Goal: Transaction & Acquisition: Download file/media

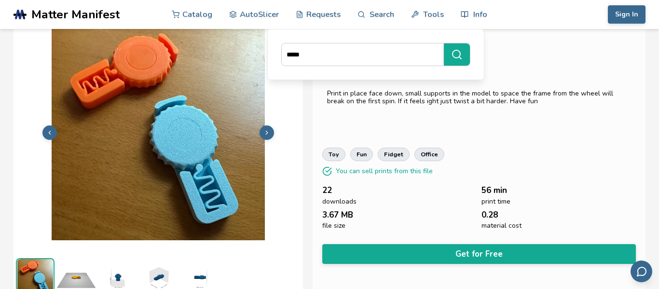
click at [267, 133] on polyline at bounding box center [267, 132] width 2 height 3
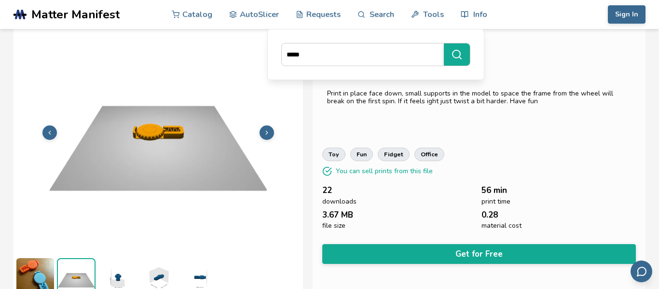
scroll to position [35, 0]
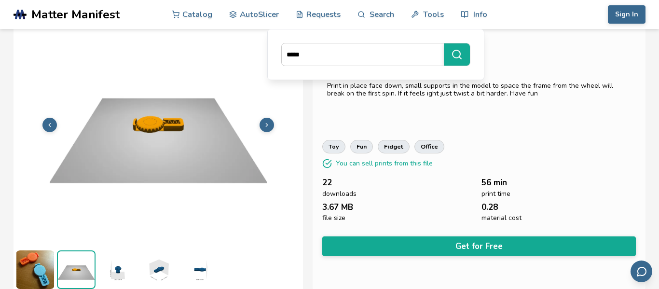
click at [267, 133] on img at bounding box center [158, 123] width 289 height 217
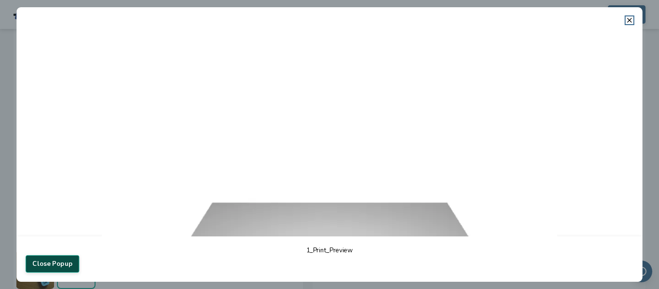
click at [60, 262] on button "Close Popup" at bounding box center [53, 263] width 54 height 17
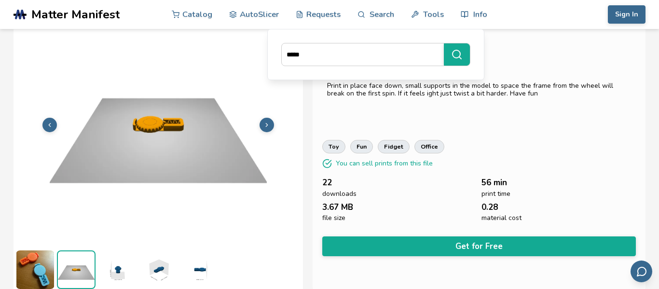
click at [269, 126] on icon at bounding box center [266, 125] width 7 height 7
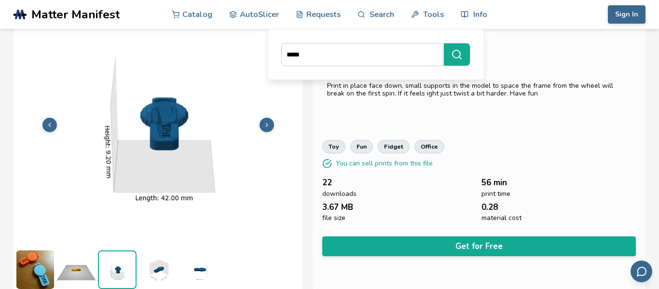
click at [266, 125] on polyline at bounding box center [267, 124] width 2 height 3
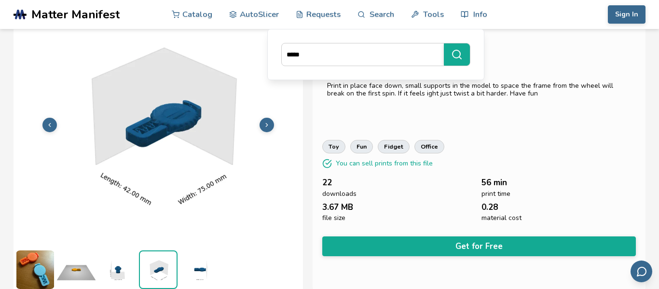
click at [266, 122] on icon at bounding box center [266, 125] width 7 height 7
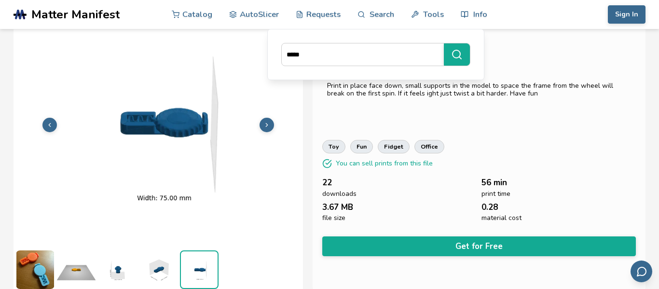
click at [266, 122] on icon at bounding box center [266, 125] width 7 height 7
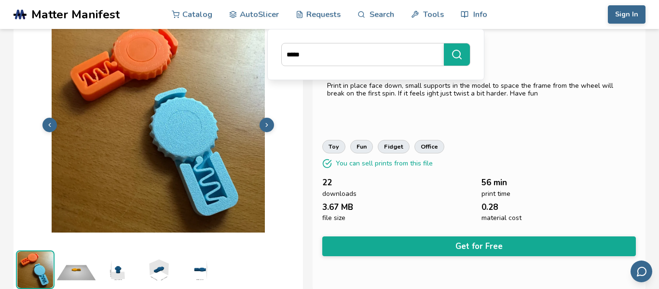
click at [266, 122] on icon at bounding box center [266, 125] width 7 height 7
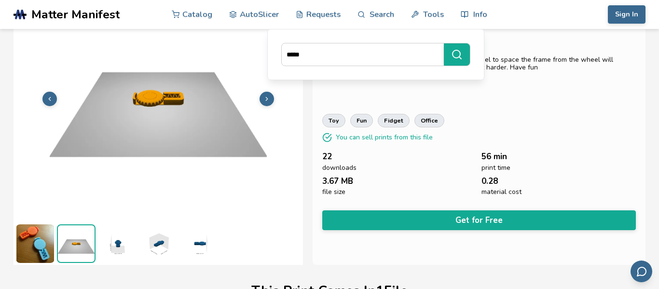
scroll to position [0, 0]
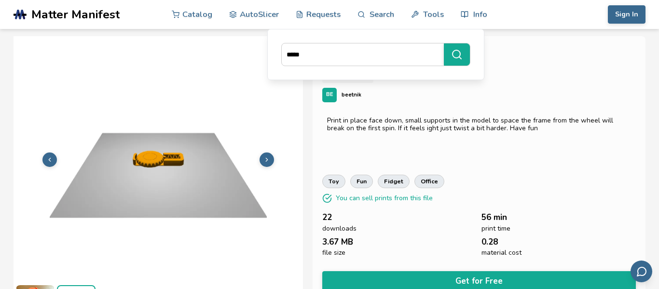
click at [395, 160] on div "**********" at bounding box center [479, 180] width 333 height 289
click at [417, 52] on input "*****" at bounding box center [360, 54] width 157 height 17
type input "*****"
click at [444, 43] on button "*****" at bounding box center [457, 54] width 26 height 22
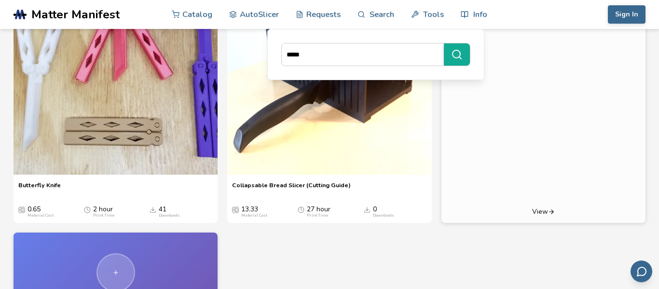
scroll to position [402, 0]
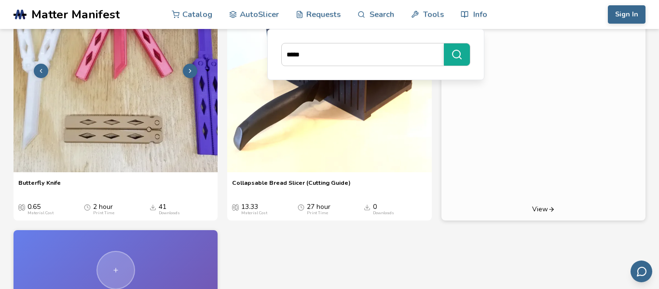
click at [72, 172] on img at bounding box center [116, 70] width 204 height 204
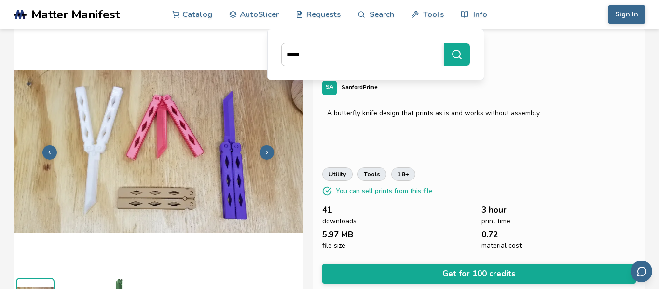
scroll to position [8, 0]
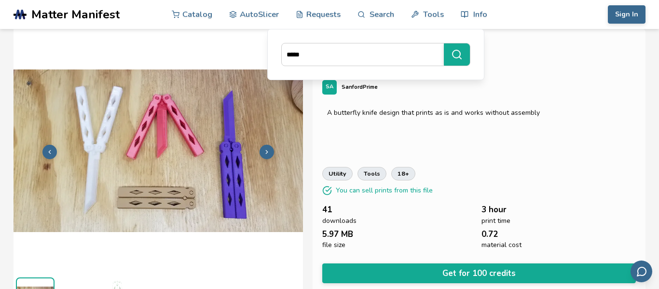
click at [268, 151] on icon at bounding box center [266, 152] width 7 height 7
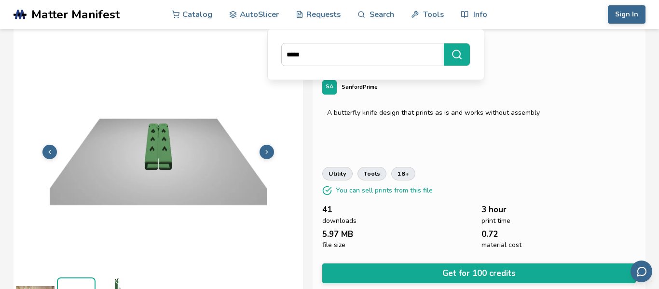
scroll to position [35, 0]
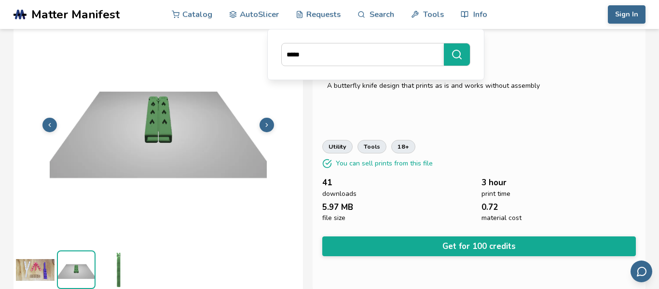
click at [267, 127] on icon at bounding box center [266, 125] width 7 height 7
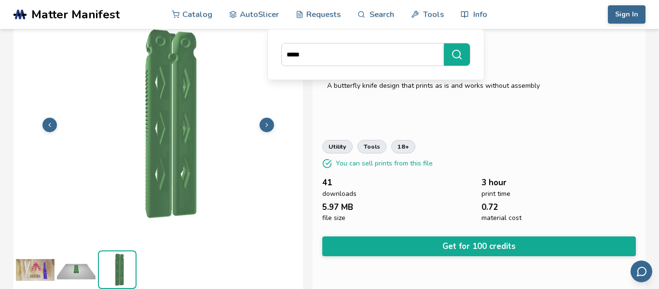
click at [50, 125] on icon at bounding box center [49, 125] width 7 height 7
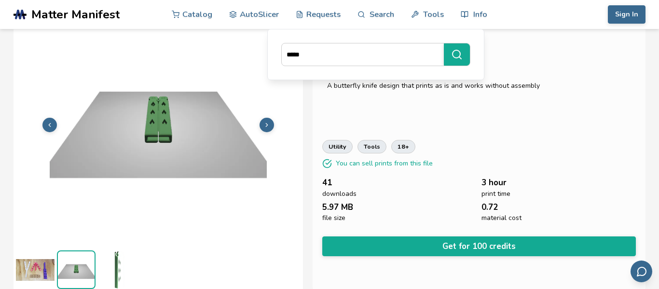
click at [170, 155] on img at bounding box center [158, 123] width 289 height 217
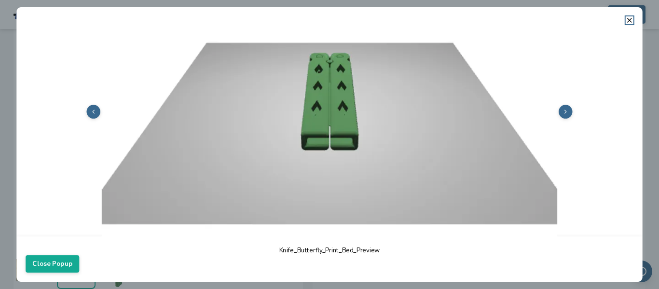
scroll to position [153, 0]
click at [48, 258] on button "Close Popup" at bounding box center [53, 263] width 54 height 17
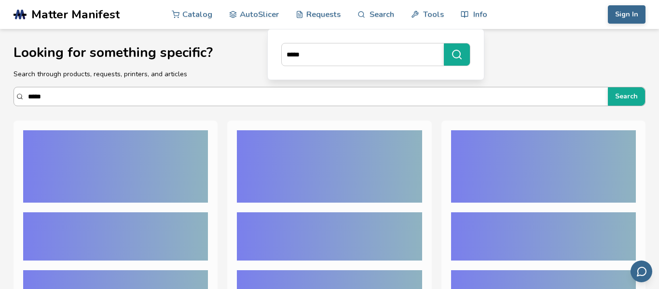
click at [291, 90] on input "*****" at bounding box center [315, 96] width 575 height 17
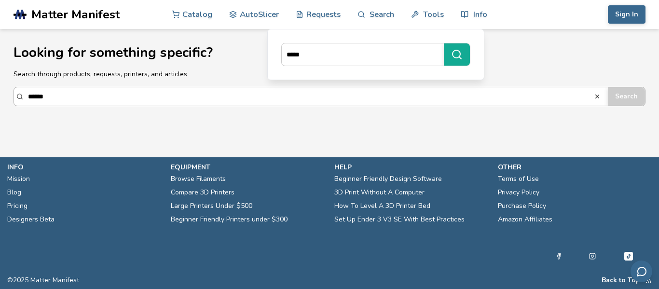
type input "******"
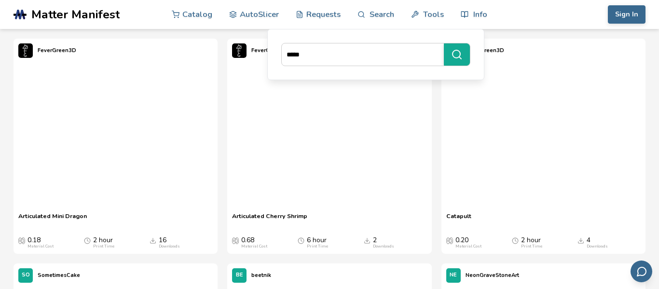
scroll to position [1270, 0]
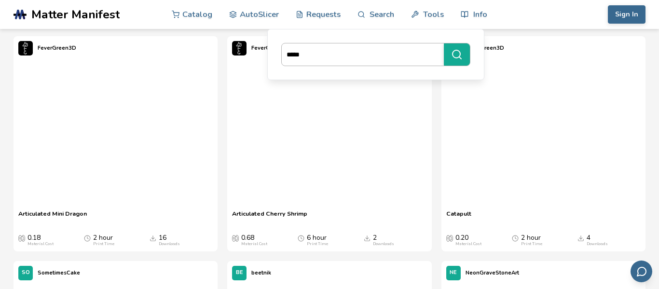
click at [405, 54] on input "*****" at bounding box center [360, 54] width 157 height 17
type input "******"
click at [444, 43] on button "******" at bounding box center [457, 54] width 26 height 22
click at [444, 53] on button "******" at bounding box center [457, 54] width 26 height 22
click at [427, 55] on input "******" at bounding box center [360, 54] width 157 height 17
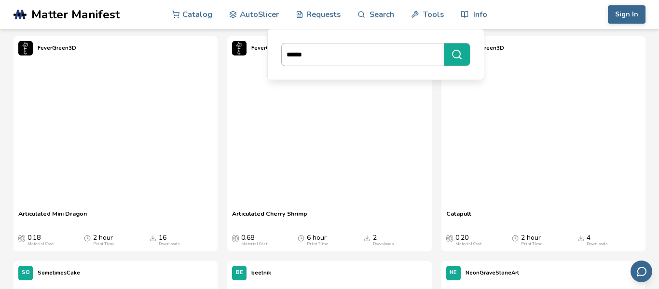
click at [444, 43] on button "******" at bounding box center [457, 54] width 26 height 22
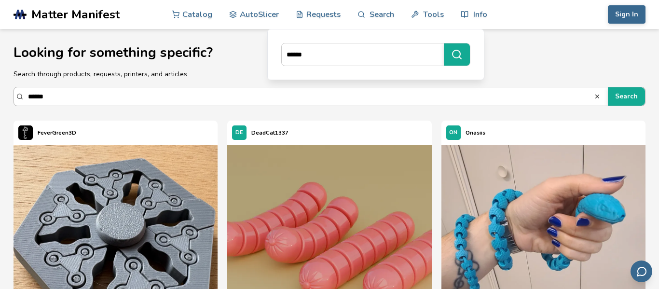
click at [507, 101] on input "******" at bounding box center [311, 96] width 566 height 17
click at [439, 96] on input "******" at bounding box center [311, 96] width 566 height 17
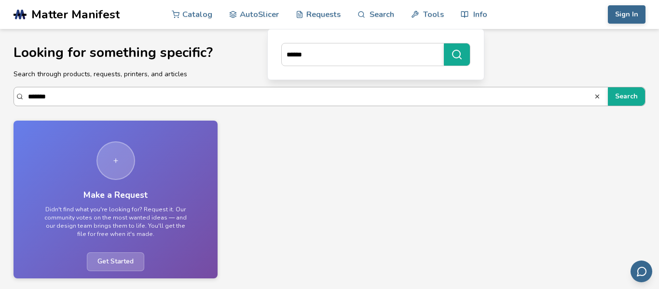
click at [608, 87] on button "Search" at bounding box center [626, 96] width 37 height 18
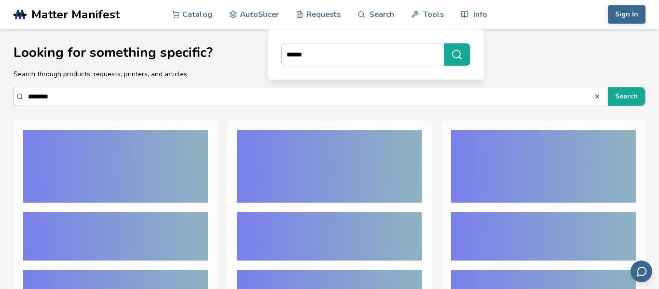
click at [608, 87] on button "Search" at bounding box center [626, 96] width 37 height 18
type input "******"
click at [608, 87] on button "Search" at bounding box center [626, 96] width 37 height 18
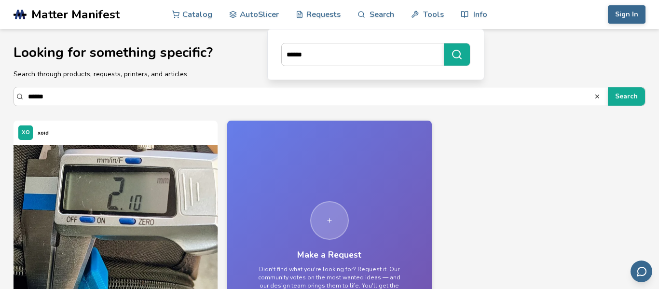
click at [435, 156] on div "XO xoid Zipper Slider Repair Zipper Slider Repair 0.05 Material Cost 11 min Pri…" at bounding box center [330, 259] width 632 height 276
click at [362, 96] on input "******" at bounding box center [311, 96] width 566 height 17
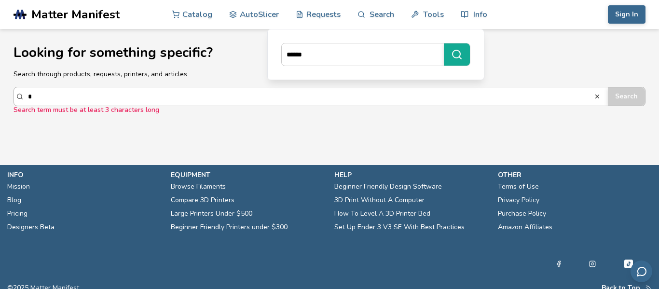
click at [608, 87] on button "Search" at bounding box center [626, 96] width 37 height 18
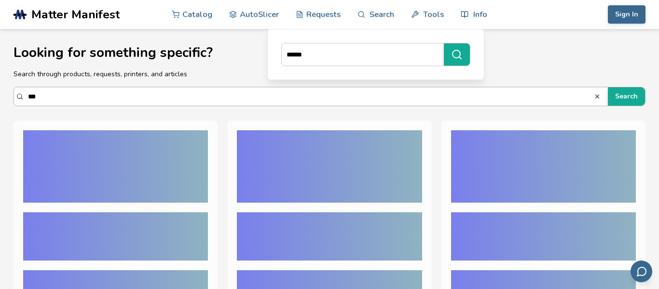
click at [608, 87] on button "Search" at bounding box center [626, 96] width 37 height 18
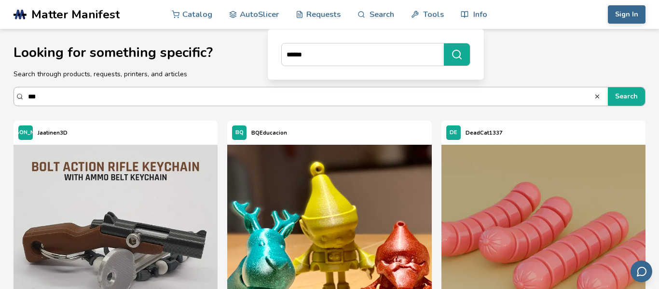
click at [340, 96] on input "***" at bounding box center [311, 96] width 566 height 17
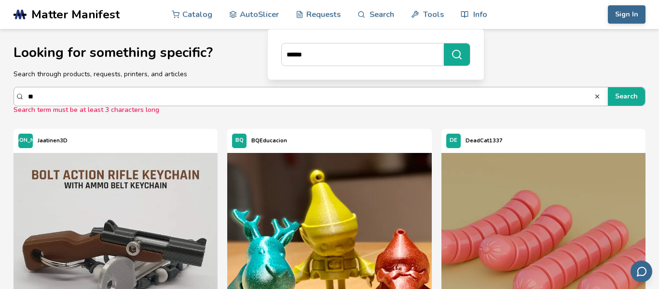
type input "*"
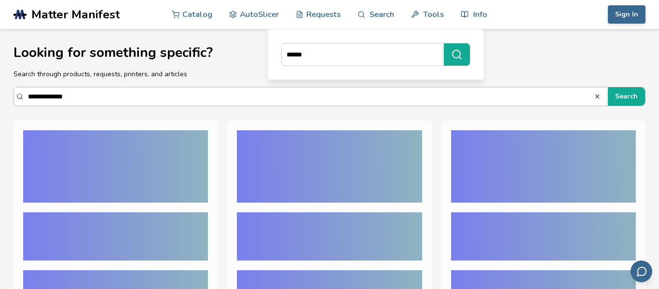
type input "**********"
click at [608, 87] on button "Search" at bounding box center [626, 96] width 37 height 18
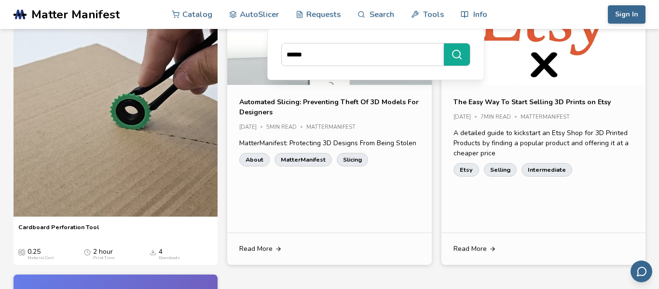
scroll to position [644, 0]
click at [273, 10] on link "AutoSlicer" at bounding box center [254, 14] width 50 height 29
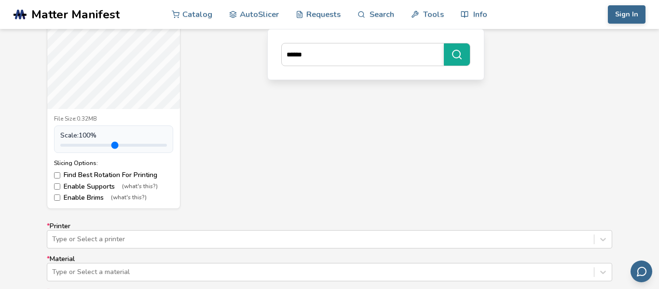
scroll to position [438, 0]
click at [72, 185] on label "Enable Supports (what's this?)" at bounding box center [113, 188] width 119 height 8
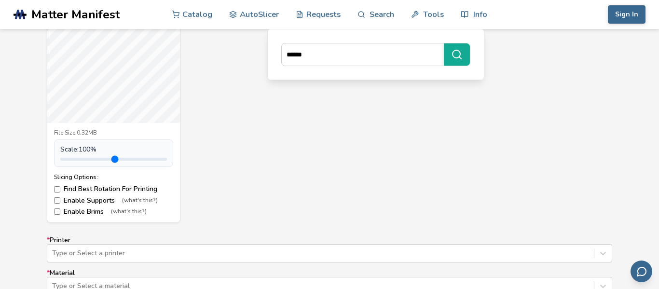
scroll to position [421, 0]
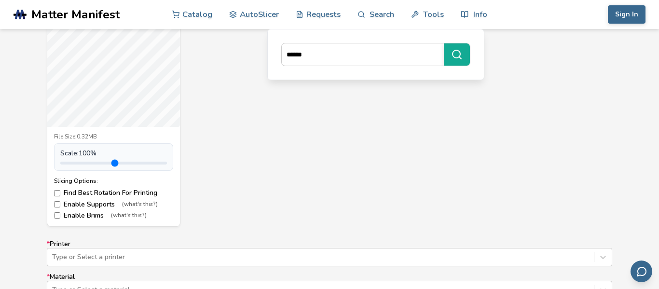
click at [93, 215] on label "Enable Brims (what's this?)" at bounding box center [113, 216] width 119 height 8
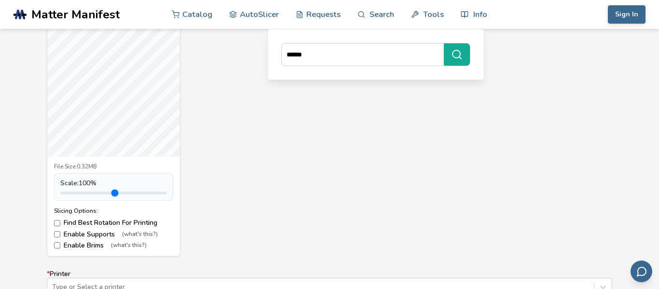
scroll to position [390, 0]
type input "*"
drag, startPoint x: 82, startPoint y: 192, endPoint x: 82, endPoint y: 197, distance: 5.3
click at [82, 195] on input "range" at bounding box center [113, 193] width 107 height 3
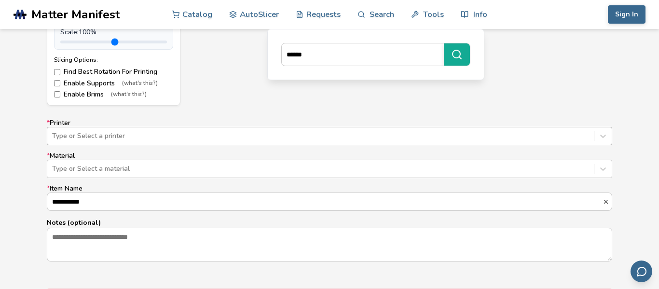
click at [119, 135] on div "Type or Select a printer" at bounding box center [329, 136] width 565 height 18
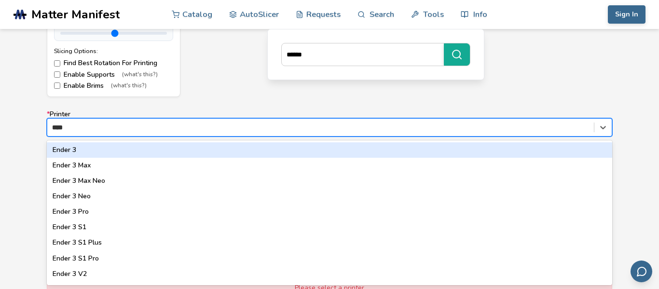
type input "*****"
click at [98, 156] on div "Ender 3" at bounding box center [329, 149] width 565 height 15
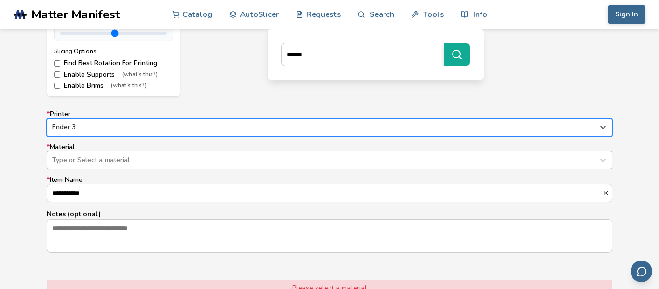
click at [110, 165] on div "Type or Select a material" at bounding box center [320, 160] width 547 height 14
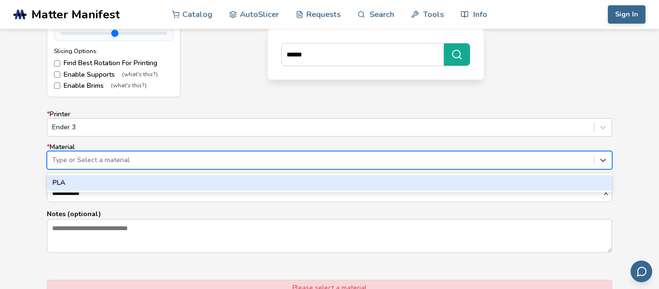
click at [116, 178] on div "PLA" at bounding box center [329, 182] width 565 height 15
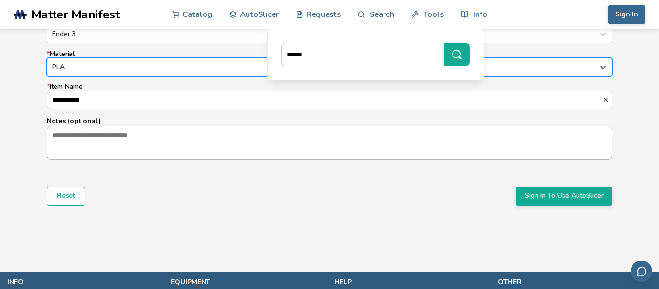
scroll to position [645, 0]
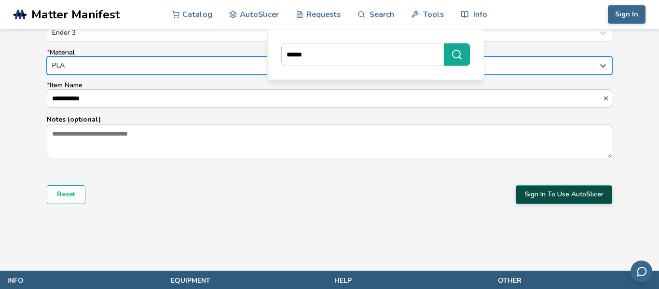
click at [565, 196] on button "Sign In To Use AutoSlicer" at bounding box center [564, 194] width 96 height 18
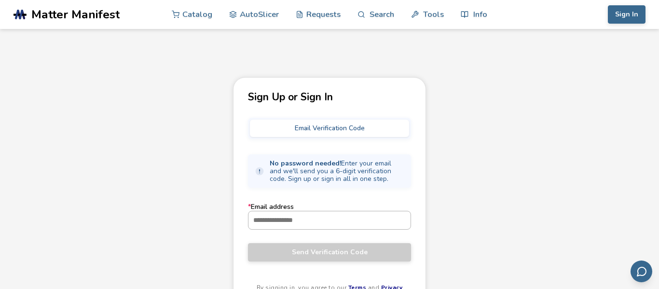
click at [354, 229] on div at bounding box center [329, 220] width 163 height 18
click at [354, 229] on input "* Email address" at bounding box center [329, 219] width 162 height 17
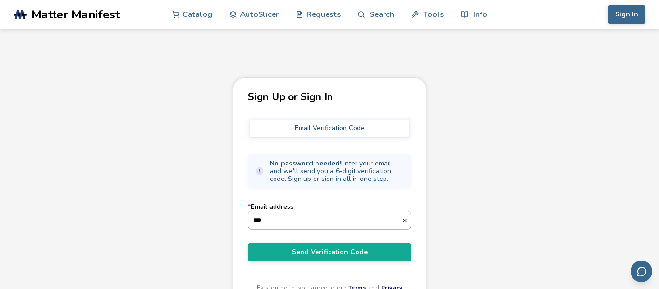
type input "**********"
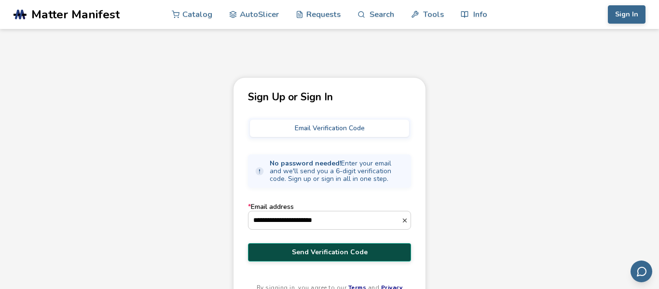
click at [328, 257] on button "Send Verification Code" at bounding box center [329, 252] width 163 height 18
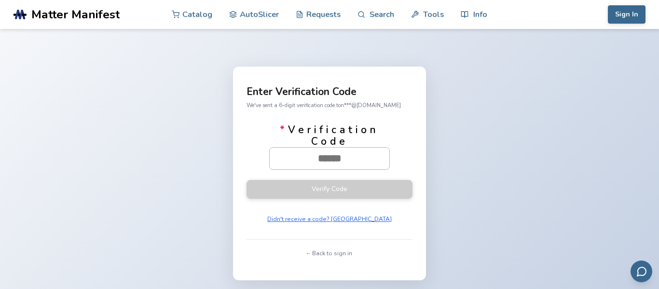
click at [321, 161] on input "* Verification Code" at bounding box center [330, 158] width 120 height 21
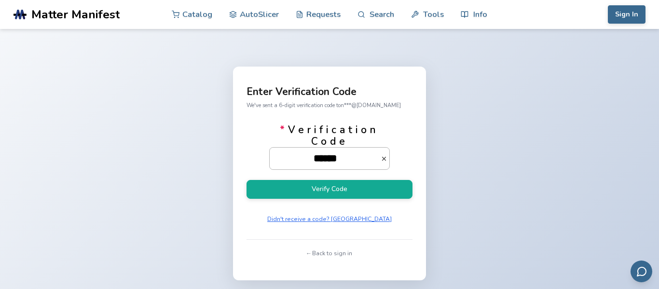
type input "******"
click at [247, 180] on button "Verify Code" at bounding box center [330, 189] width 166 height 19
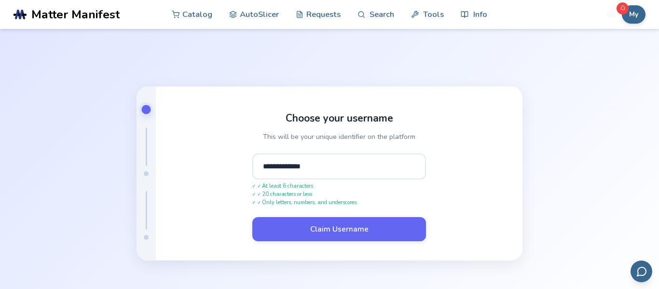
type input "**********"
click at [252, 217] on button "Claim Username" at bounding box center [339, 229] width 174 height 24
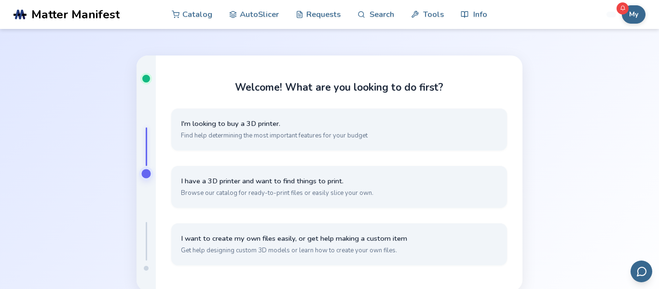
scroll to position [45, 0]
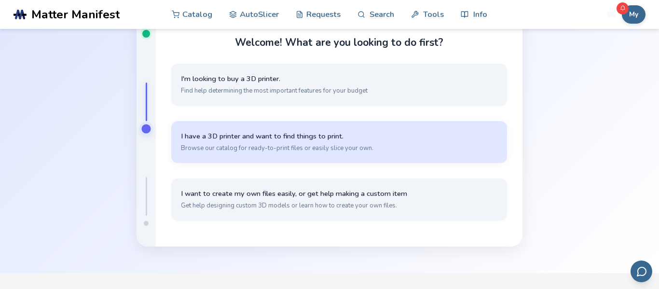
click at [318, 147] on span "Browse our catalog for ready-to-print files or easily slice your own." at bounding box center [339, 148] width 316 height 9
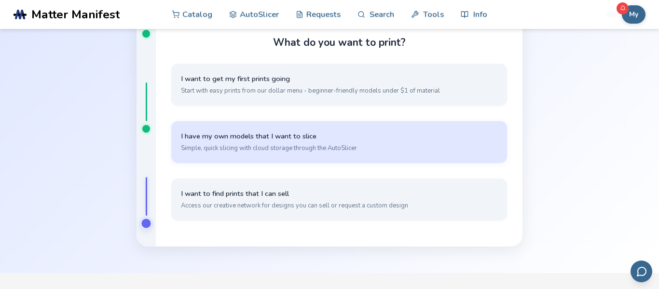
click at [367, 147] on span "Simple, quick slicing with cloud storage through the AutoSlicer" at bounding box center [339, 148] width 316 height 9
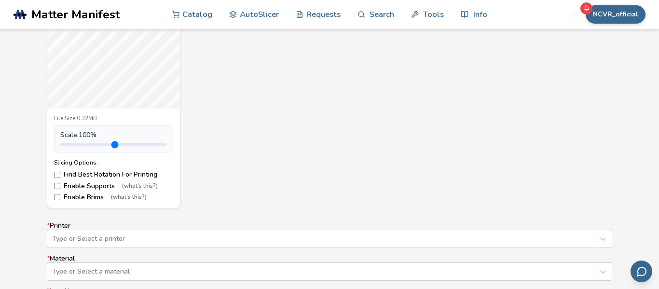
scroll to position [441, 0]
click at [109, 181] on label "Enable Supports (what's this?)" at bounding box center [113, 185] width 119 height 8
click at [95, 192] on label "Enable Brims (what's this?)" at bounding box center [113, 196] width 119 height 8
click at [96, 187] on label "Enable Supports (what's this?)" at bounding box center [113, 185] width 119 height 8
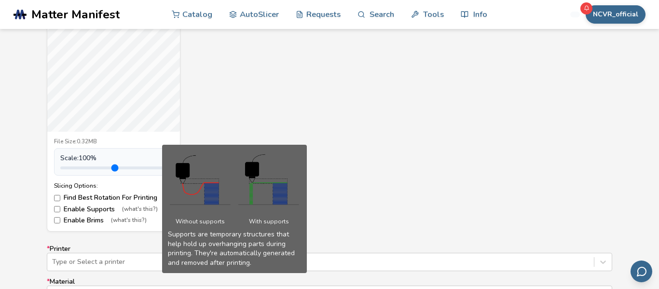
scroll to position [416, 0]
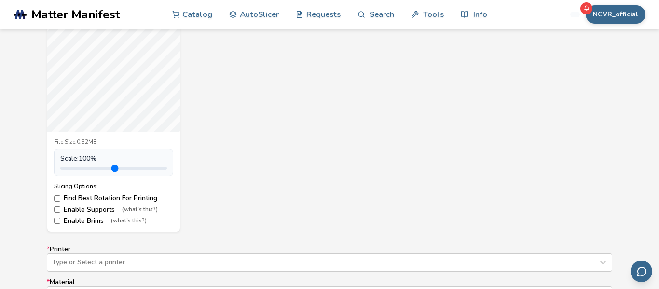
click at [60, 209] on label "Enable Supports (what's this?)" at bounding box center [113, 210] width 119 height 8
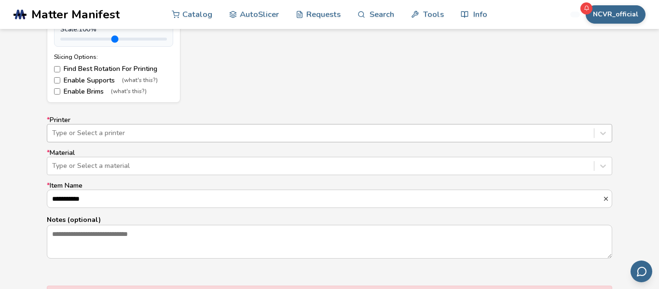
click at [93, 139] on div "**********" at bounding box center [329, 187] width 565 height 143
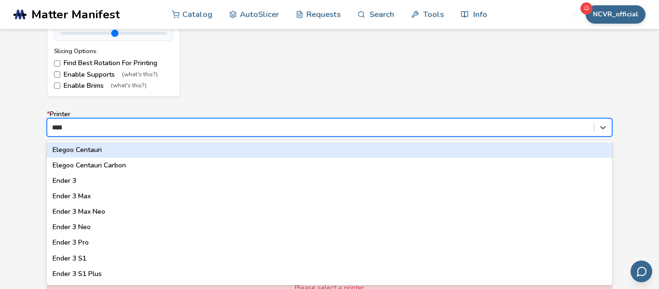
type input "*****"
click at [69, 151] on div "Ender 3" at bounding box center [329, 149] width 565 height 15
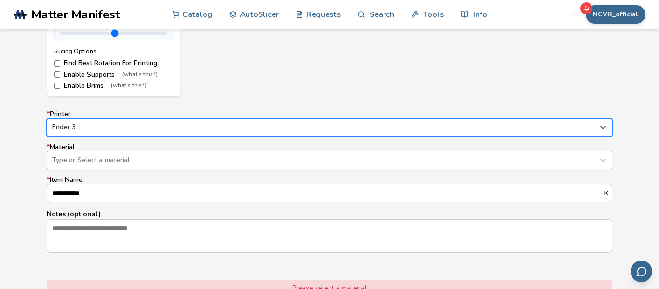
click at [72, 164] on div at bounding box center [320, 160] width 537 height 10
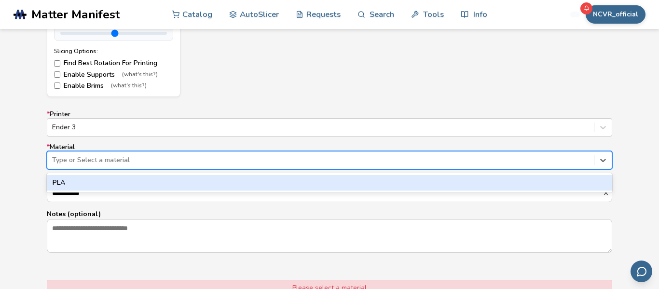
click at [82, 187] on div "PLA" at bounding box center [329, 182] width 565 height 15
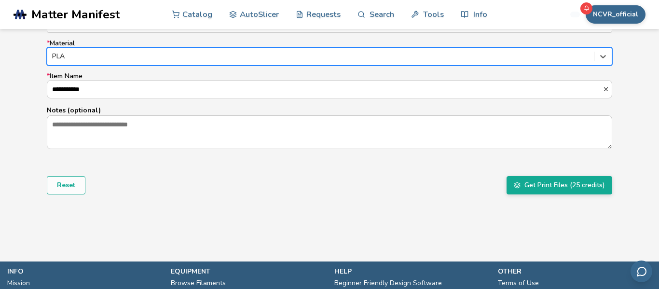
scroll to position [659, 0]
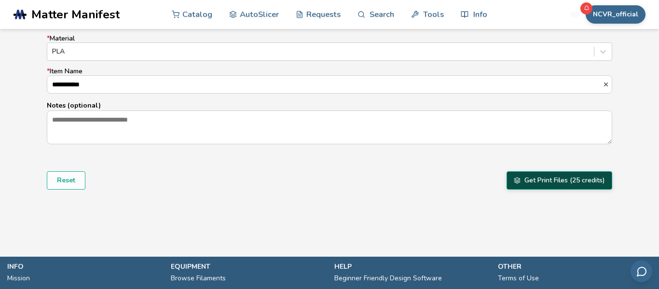
click at [555, 183] on button "Get Print Files (25 credits)" at bounding box center [560, 180] width 106 height 18
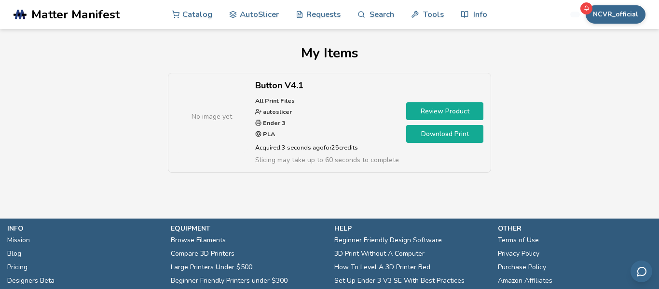
click at [437, 130] on link "Download Print" at bounding box center [444, 134] width 77 height 18
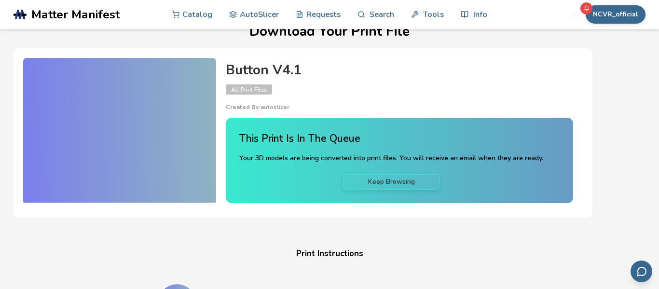
scroll to position [21, 0]
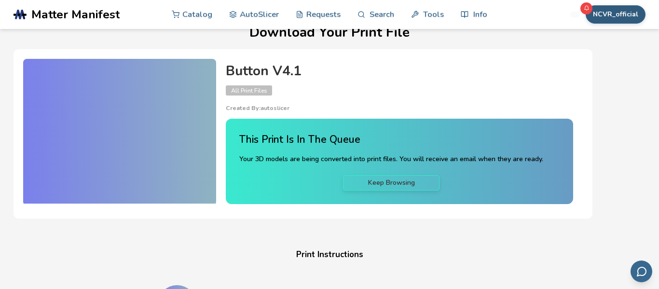
click at [614, 12] on button "NCVR_official" at bounding box center [616, 14] width 60 height 18
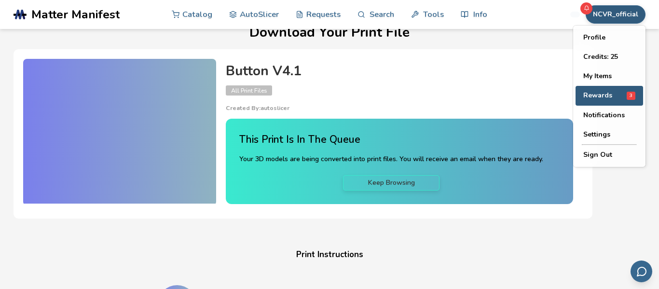
click at [592, 97] on span "Rewards" at bounding box center [597, 96] width 29 height 8
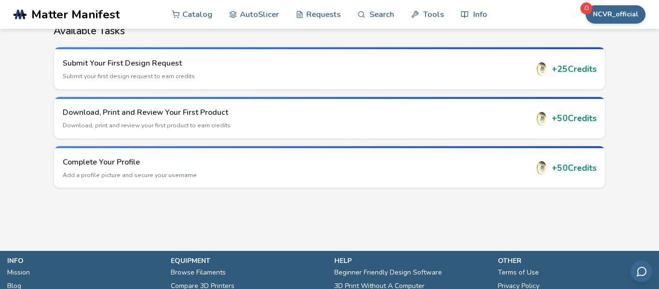
scroll to position [149, 0]
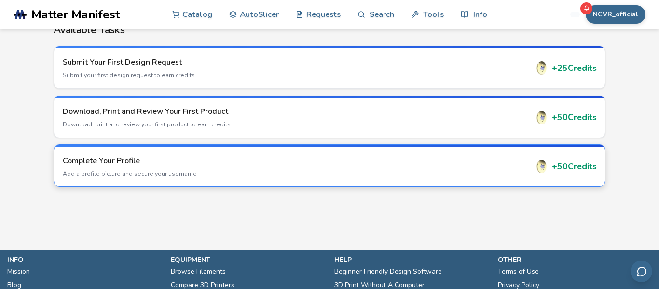
click at [458, 173] on p "Add a profile picture and secure your username" at bounding box center [296, 173] width 466 height 9
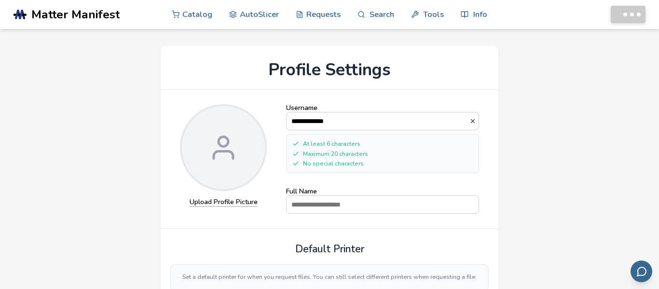
select select "**********"
click at [424, 211] on input "Full Name" at bounding box center [383, 204] width 192 height 17
type input "**********"
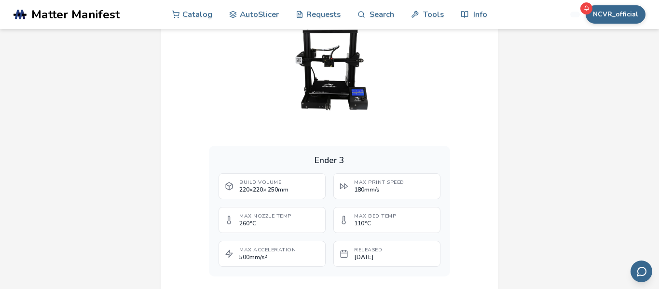
scroll to position [315, 0]
click at [362, 223] on span "110 °C" at bounding box center [375, 223] width 42 height 7
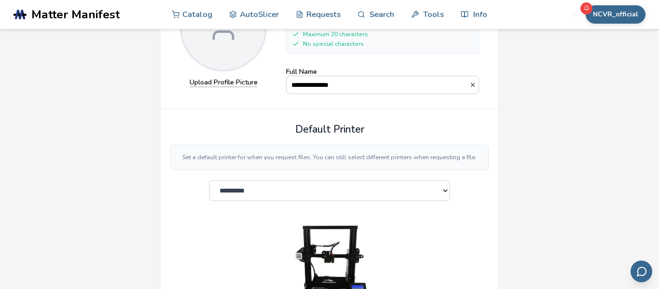
scroll to position [0, 0]
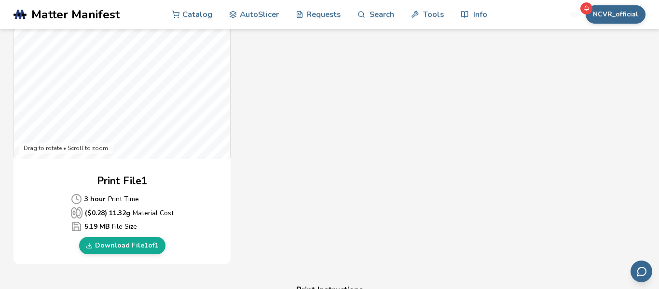
scroll to position [331, 0]
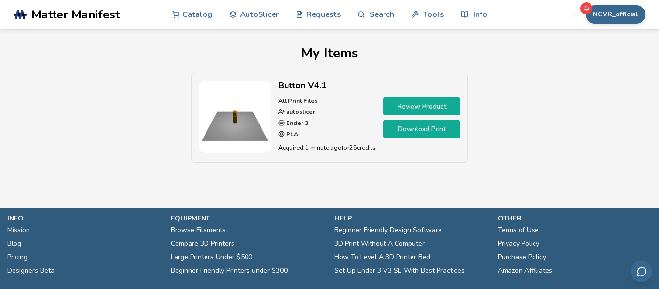
click at [253, 111] on img at bounding box center [235, 117] width 72 height 72
click at [249, 111] on img at bounding box center [235, 117] width 72 height 72
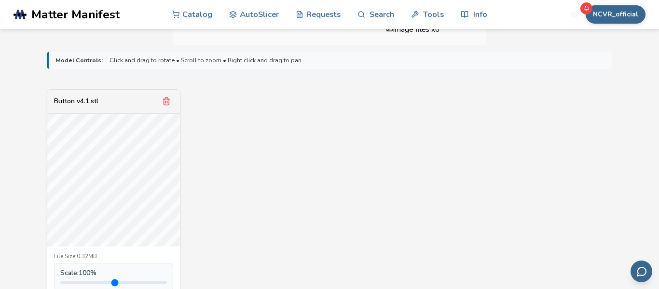
scroll to position [306, 0]
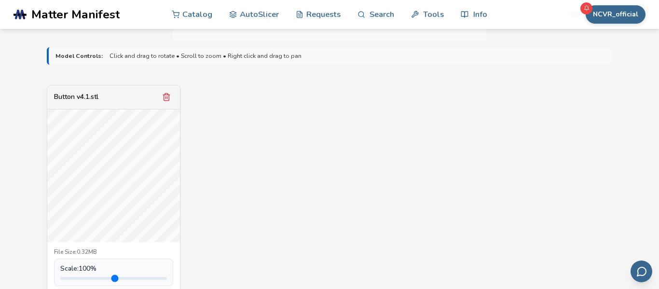
drag, startPoint x: 233, startPoint y: 207, endPoint x: 235, endPoint y: 130, distance: 77.7
click at [235, 130] on div "Button v4.1.stl File Size: 0.32MB Scale: 100 % Slicing Options: Find Best Rotat…" at bounding box center [329, 213] width 565 height 257
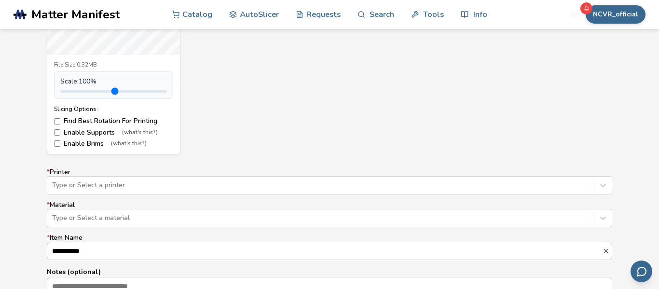
scroll to position [501, 0]
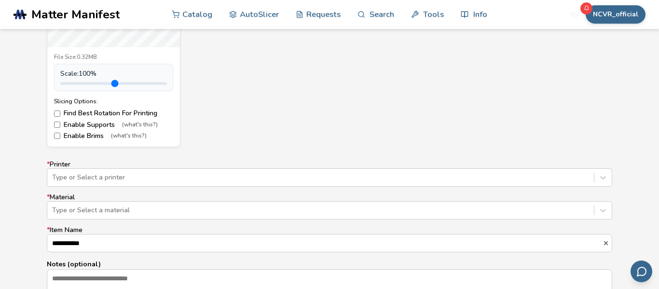
click at [52, 137] on div "File Size: 0.32MB Scale: 100 % Slicing Options: Find Best Rotation For Printing…" at bounding box center [113, 96] width 133 height 99
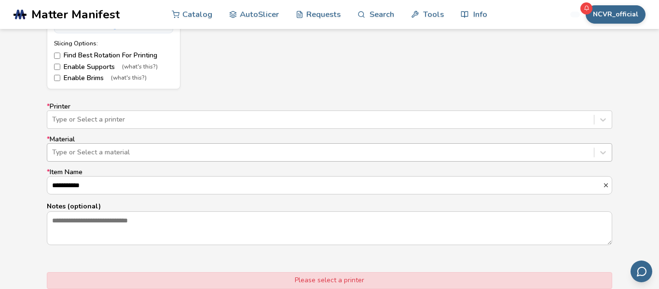
scroll to position [560, 0]
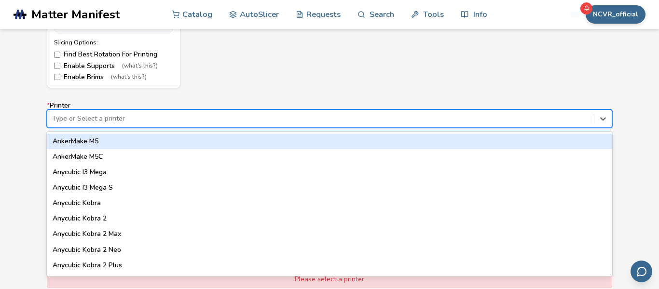
click at [110, 126] on div "Type or Select a printer" at bounding box center [329, 119] width 565 height 18
type input "**"
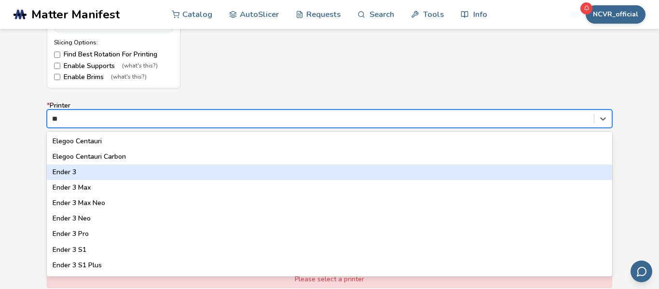
click at [82, 176] on div "Ender 3" at bounding box center [329, 171] width 565 height 15
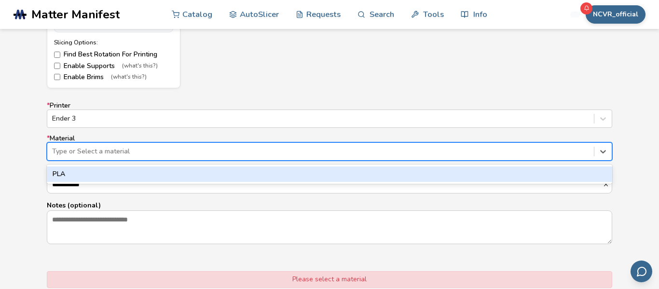
click at [103, 151] on div at bounding box center [320, 152] width 537 height 10
click at [95, 175] on div "PLA" at bounding box center [329, 173] width 565 height 15
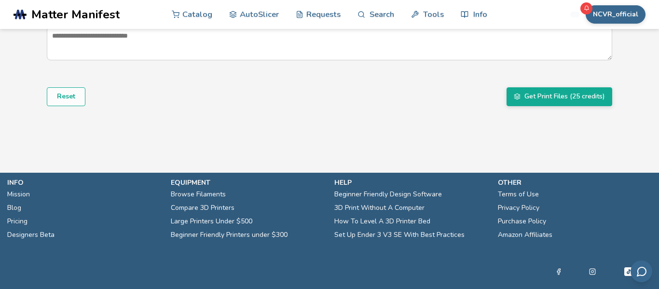
scroll to position [759, 0]
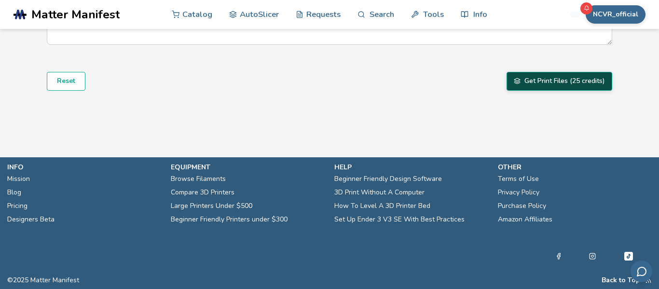
click at [566, 84] on button "Get Print Files (25 credits)" at bounding box center [560, 81] width 106 height 18
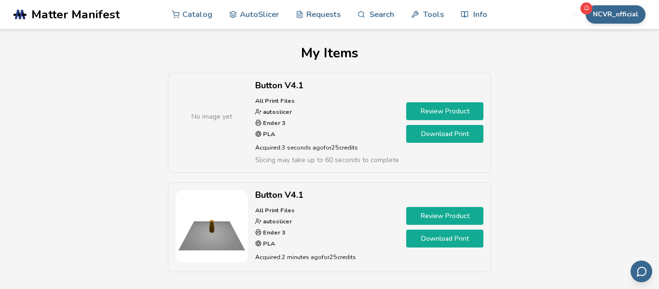
click at [454, 134] on link "Download Print" at bounding box center [444, 134] width 77 height 18
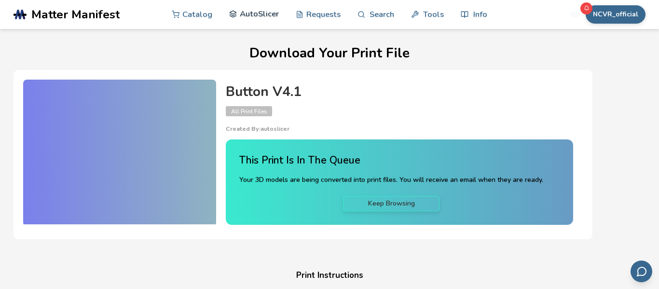
click at [266, 12] on link "AutoSlicer" at bounding box center [254, 14] width 50 height 29
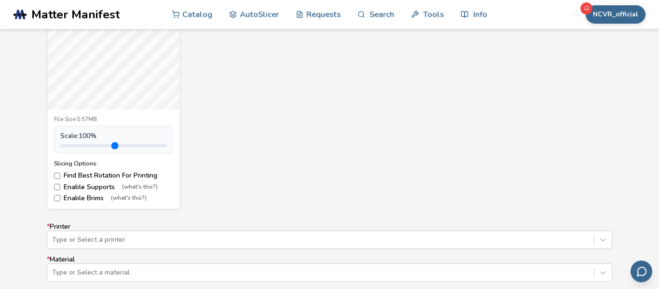
scroll to position [440, 0]
click at [93, 188] on label "Enable Supports (what's this?)" at bounding box center [113, 185] width 119 height 8
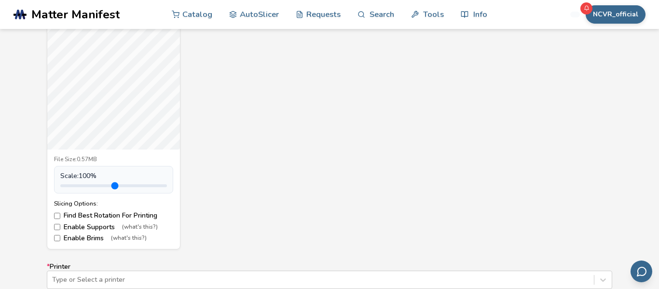
scroll to position [402, 0]
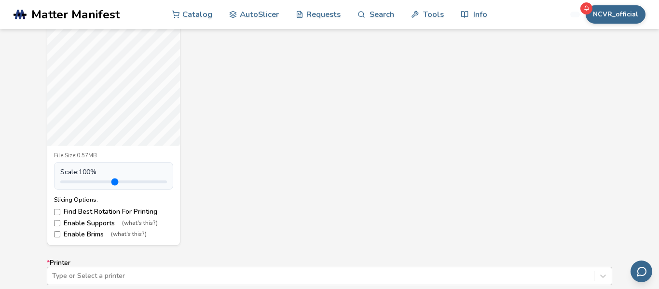
click at [99, 225] on label "Enable Supports (what's this?)" at bounding box center [113, 223] width 119 height 8
click at [85, 233] on label "Enable Brims (what's this?)" at bounding box center [113, 235] width 119 height 8
click at [88, 224] on label "Enable Supports (what's this?)" at bounding box center [113, 223] width 119 height 8
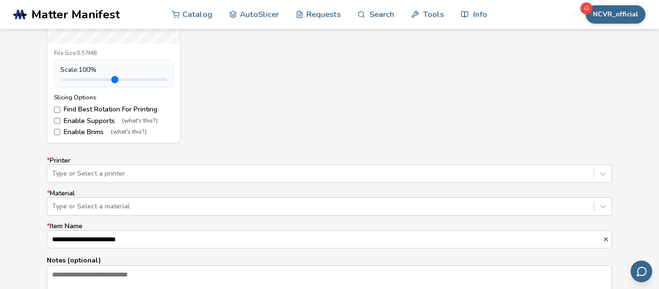
scroll to position [523, 0]
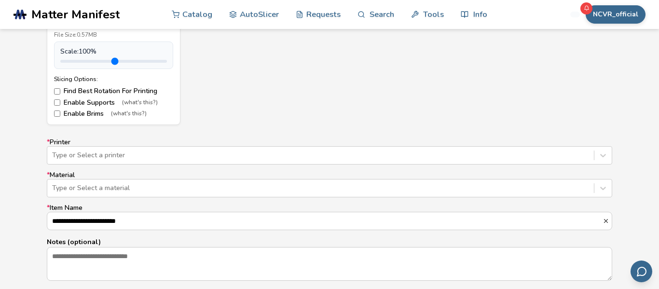
click at [128, 168] on div "**********" at bounding box center [329, 209] width 565 height 143
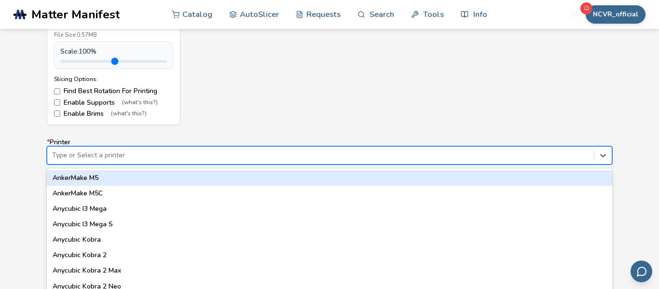
click at [122, 156] on div "64 results available. Use Up and Down to choose options, press Enter to select …" at bounding box center [329, 155] width 565 height 18
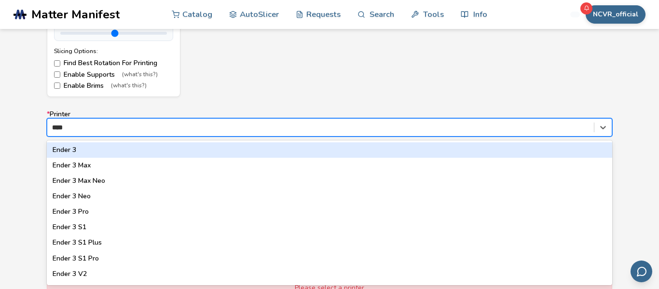
type input "*****"
drag, startPoint x: 77, startPoint y: 158, endPoint x: 77, endPoint y: 152, distance: 6.3
click at [77, 152] on div "Ender 3 Ender 3 Max Ender 3 Max Neo Ender 3 Neo Ender 3 Pro Ender 3 S1 Ender 3 …" at bounding box center [329, 212] width 565 height 145
click at [76, 151] on div "Ender 3" at bounding box center [329, 149] width 565 height 15
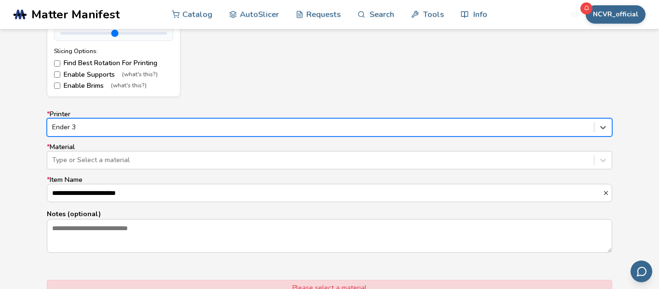
click at [106, 146] on label "* Material Type or Select a material" at bounding box center [329, 156] width 565 height 26
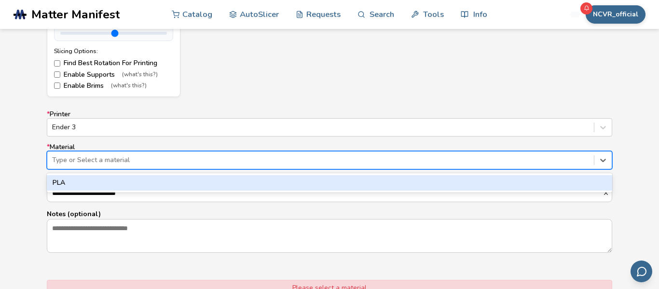
click at [106, 153] on div "Type or Select a material" at bounding box center [320, 160] width 547 height 14
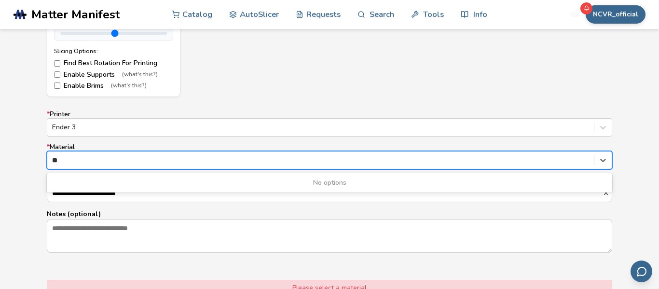
type input "*"
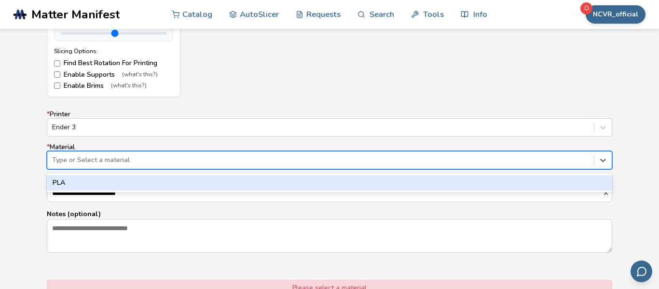
click at [101, 185] on div "PLA" at bounding box center [329, 182] width 565 height 15
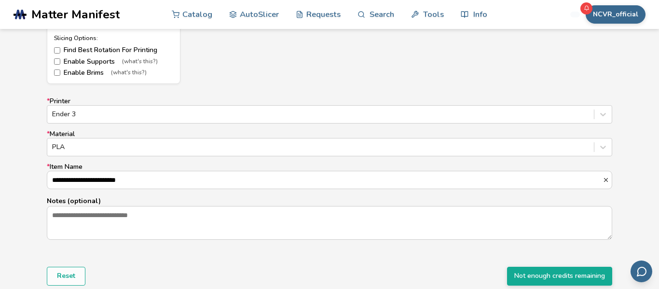
scroll to position [559, 0]
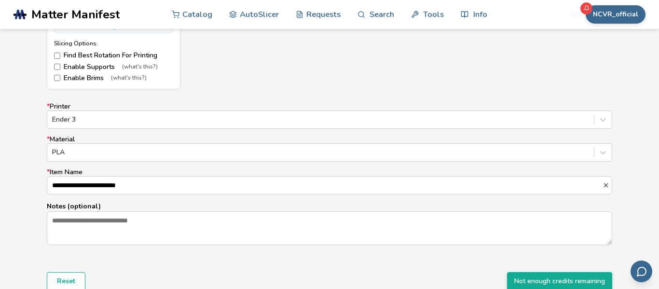
click at [82, 64] on label "Enable Supports (what's this?)" at bounding box center [113, 67] width 119 height 8
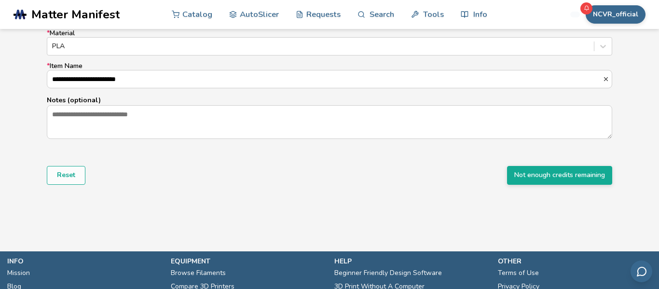
scroll to position [681, 0]
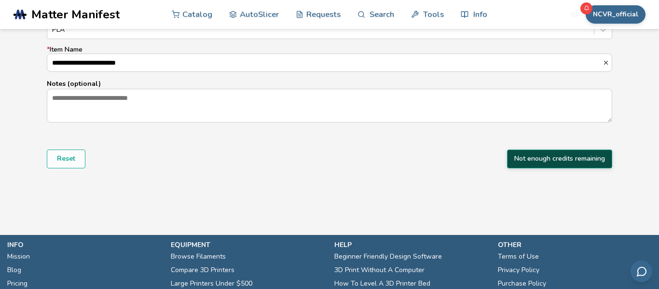
click at [535, 160] on button "Not enough credits remaining" at bounding box center [559, 159] width 105 height 18
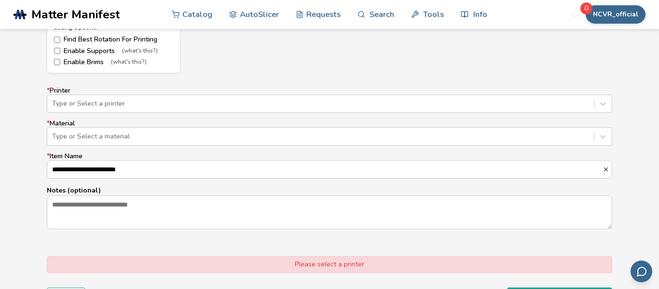
scroll to position [575, 0]
click at [212, 100] on div at bounding box center [320, 103] width 537 height 10
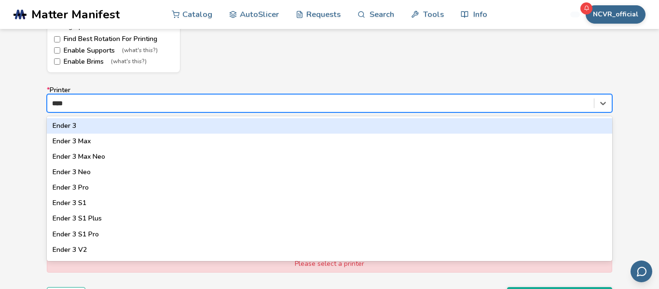
type input "*****"
click at [55, 130] on div "Ender 3" at bounding box center [329, 125] width 565 height 15
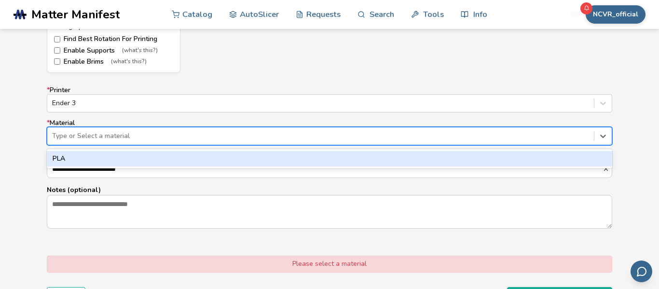
click at [71, 161] on div "PLA" at bounding box center [329, 158] width 565 height 15
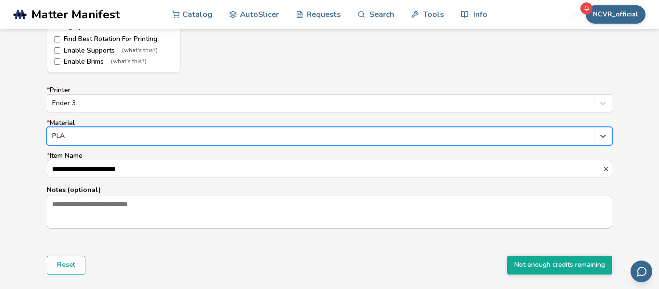
scroll to position [0, 0]
click at [628, 12] on button "NCVR_official" at bounding box center [616, 14] width 60 height 18
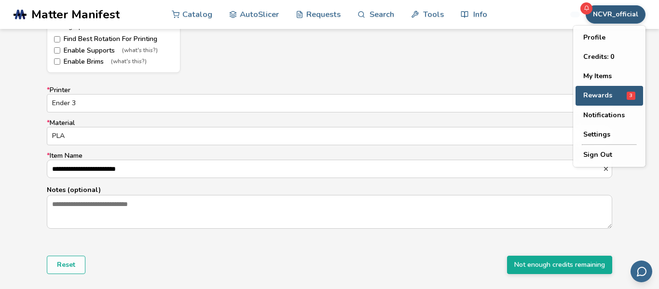
click at [622, 95] on div "Rewards 3" at bounding box center [609, 96] width 52 height 8
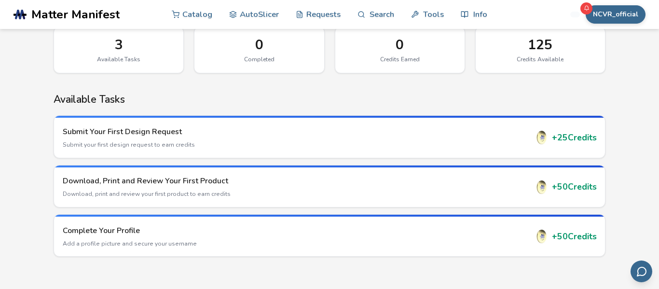
scroll to position [81, 0]
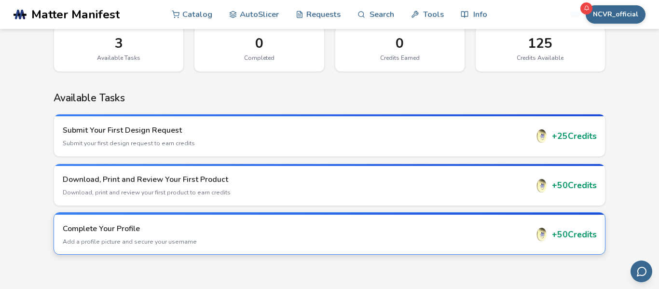
click at [68, 236] on div "Complete Your Profile Add a profile picture and secure your username" at bounding box center [296, 234] width 466 height 23
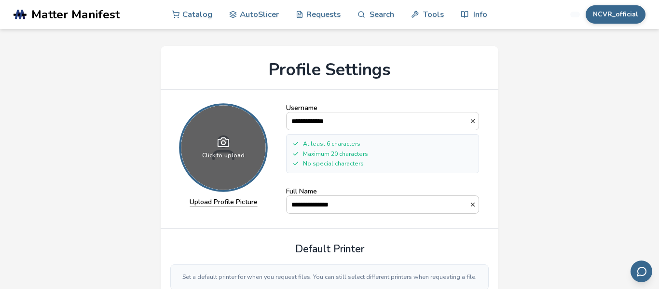
click at [246, 177] on div "Click to upload" at bounding box center [223, 148] width 84 height 84
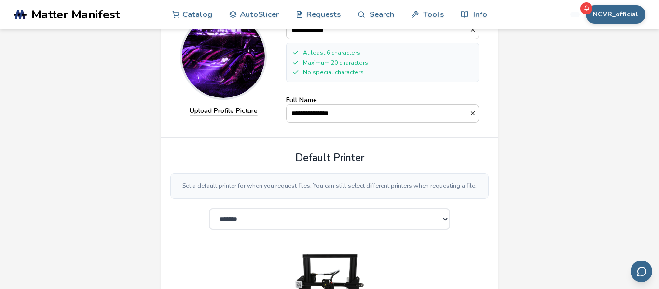
scroll to position [92, 0]
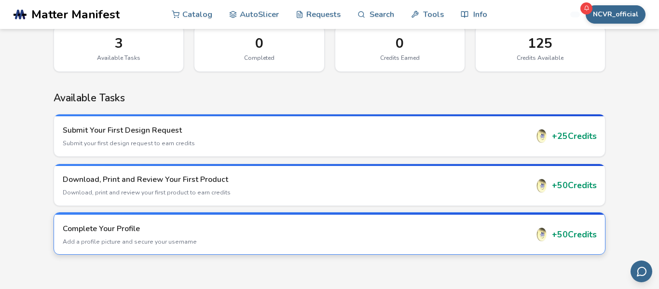
click at [315, 236] on div "Complete Your Profile Add a profile picture and secure your username" at bounding box center [296, 234] width 466 height 23
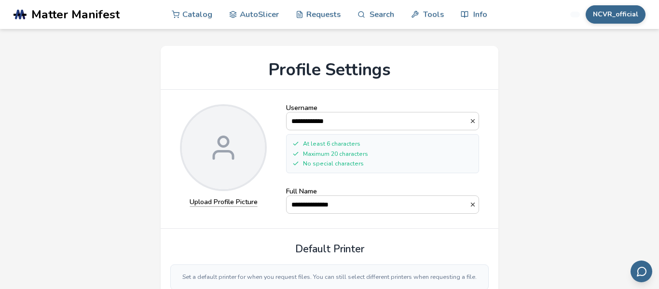
click at [219, 203] on label "Upload Profile Picture" at bounding box center [224, 202] width 68 height 9
click at [0, 0] on input "Upload Profile Picture" at bounding box center [0, 0] width 0 height 0
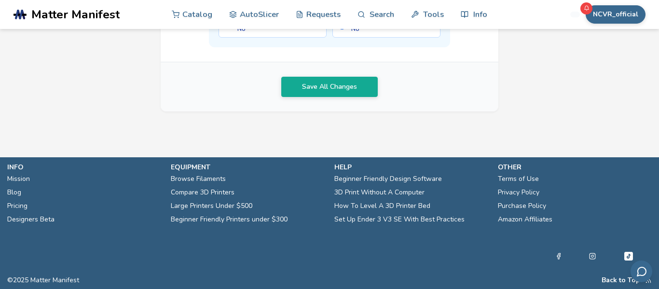
scroll to position [630, 0]
click at [361, 97] on button "Save All Changes" at bounding box center [329, 87] width 96 height 20
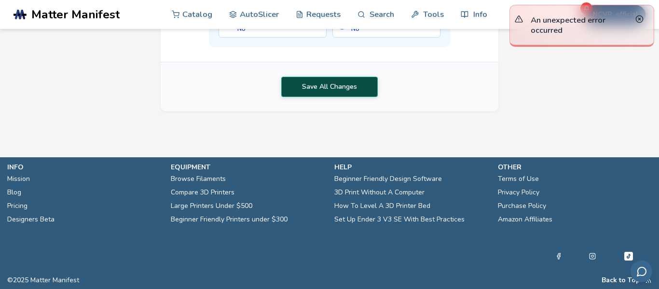
click at [325, 97] on button "Save All Changes" at bounding box center [329, 87] width 96 height 20
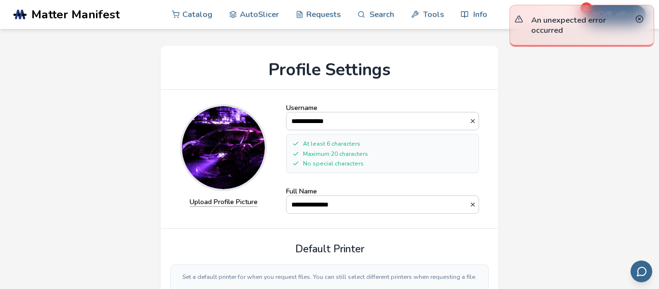
click at [236, 206] on label "Upload Profile Picture" at bounding box center [224, 202] width 68 height 9
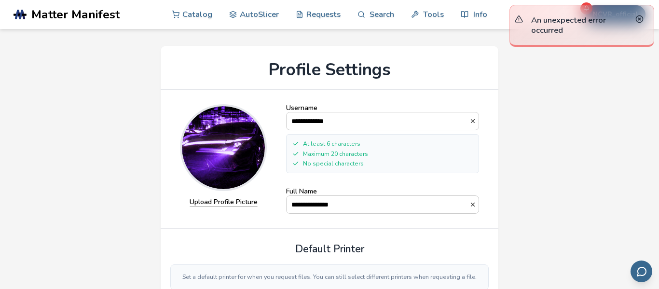
click at [0, 0] on input "Upload Profile Picture" at bounding box center [0, 0] width 0 height 0
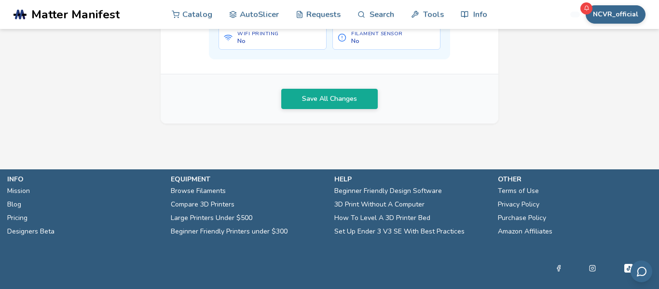
scroll to position [686, 0]
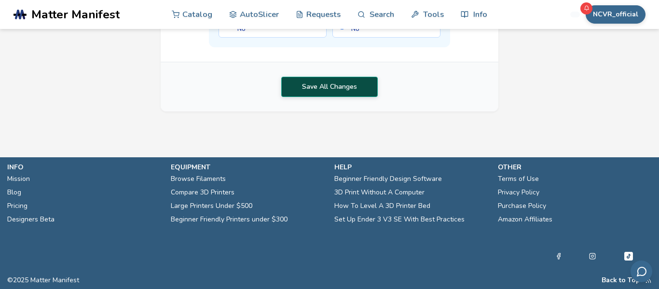
click at [353, 86] on button "Save All Changes" at bounding box center [329, 87] width 96 height 20
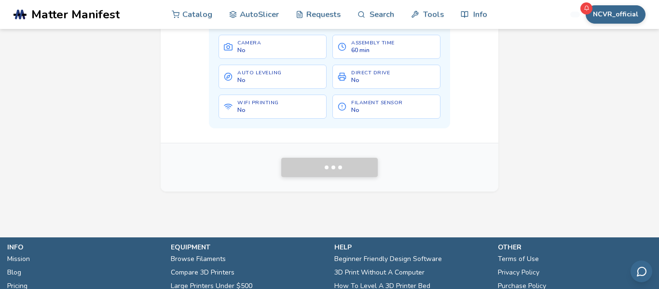
scroll to position [517, 0]
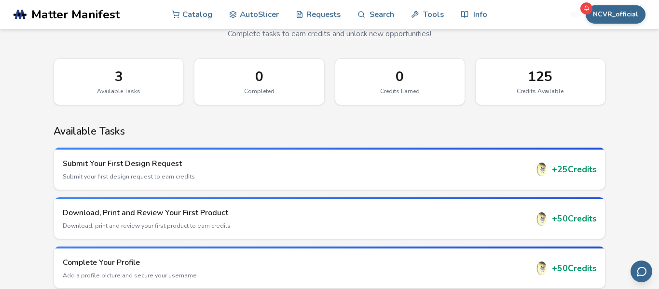
scroll to position [42, 0]
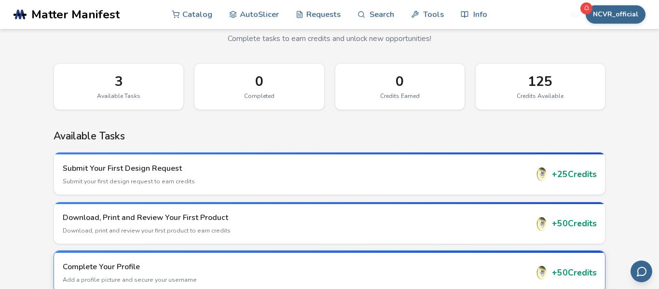
click at [342, 272] on div "Complete Your Profile Add a profile picture and secure your username" at bounding box center [296, 272] width 466 height 23
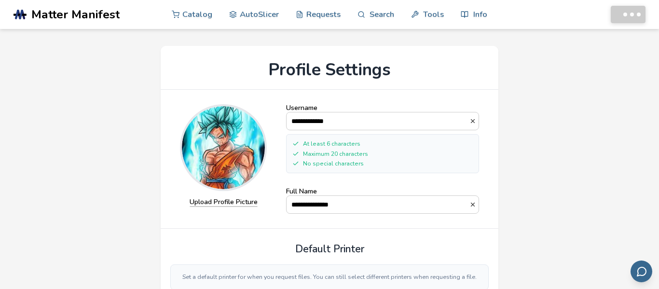
select select "**********"
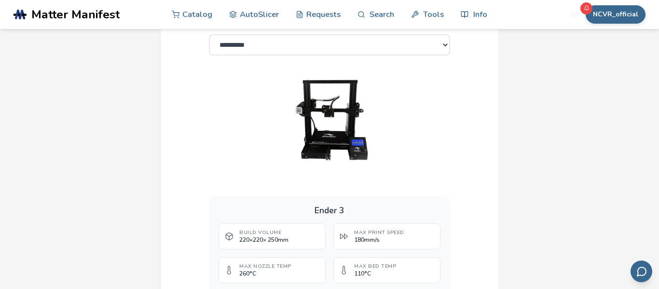
scroll to position [266, 0]
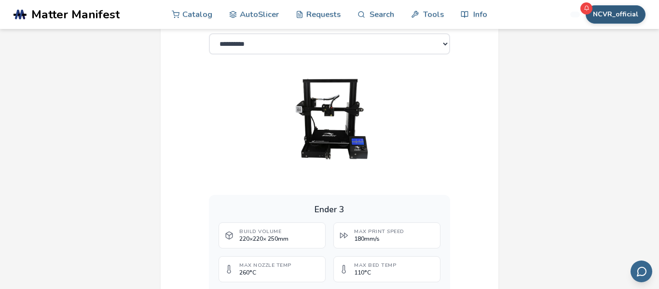
click at [625, 14] on button "NCVR_official" at bounding box center [616, 14] width 60 height 18
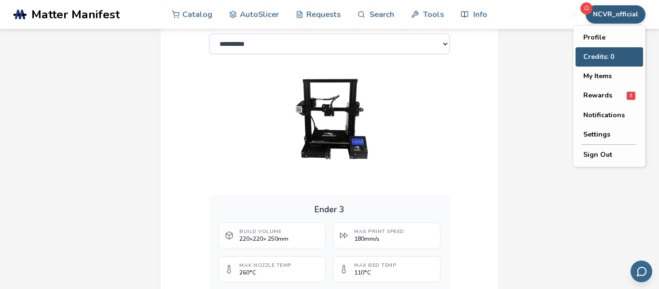
click at [615, 58] on button "Credits: 0" at bounding box center [609, 56] width 68 height 19
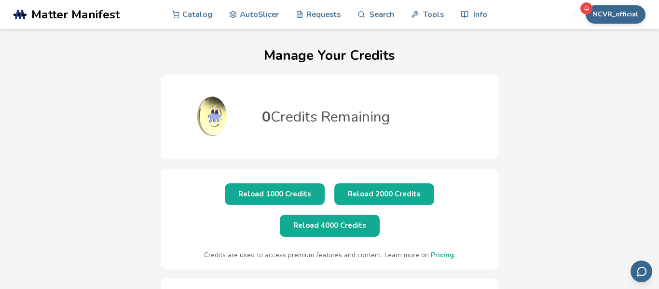
click at [254, 183] on button "Reload 1000 Credits" at bounding box center [275, 194] width 100 height 22
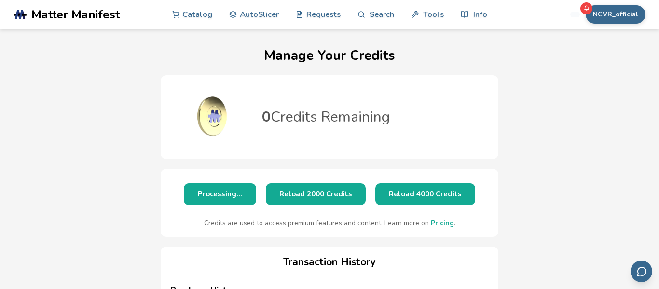
scroll to position [20, 0]
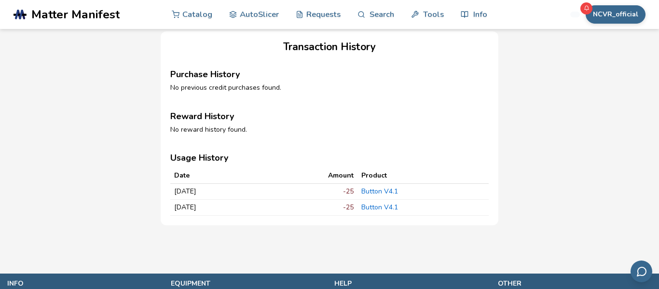
scroll to position [247, 0]
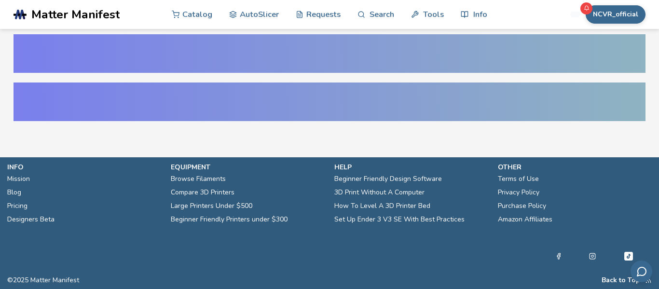
select select "**********"
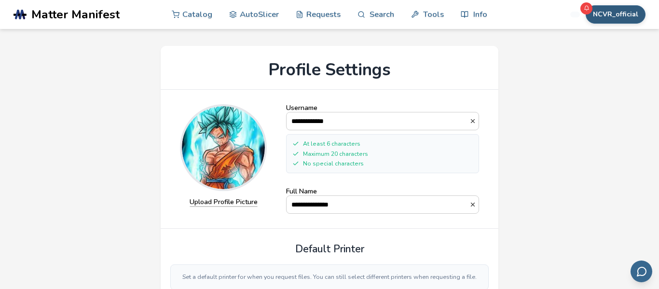
click at [633, 12] on button "NCVR_official" at bounding box center [616, 14] width 60 height 18
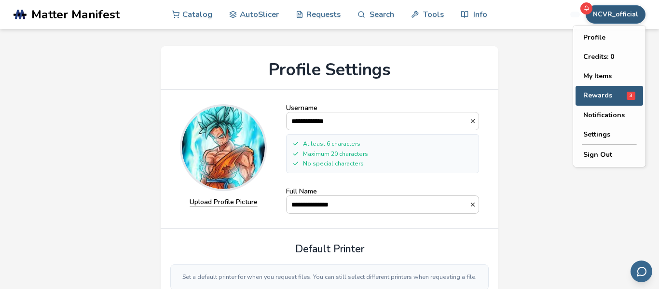
click at [592, 87] on button "Rewards 3" at bounding box center [609, 96] width 68 height 20
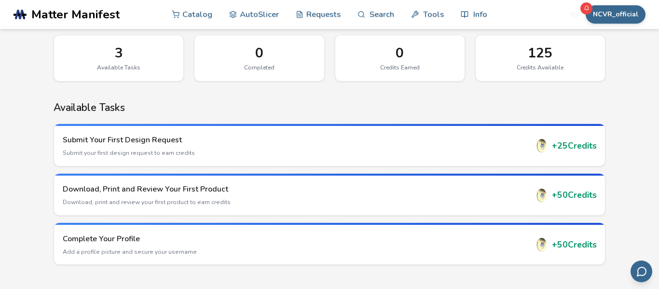
scroll to position [150, 0]
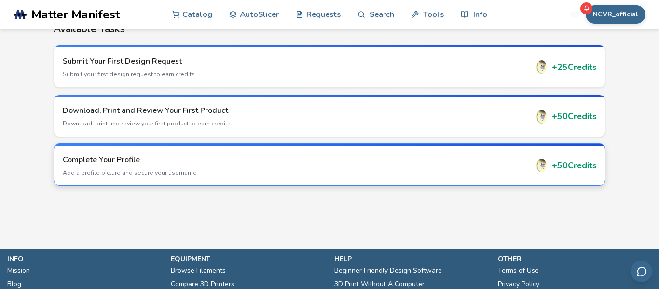
click at [159, 167] on div "Complete Your Profile Add a profile picture and secure your username" at bounding box center [296, 165] width 466 height 23
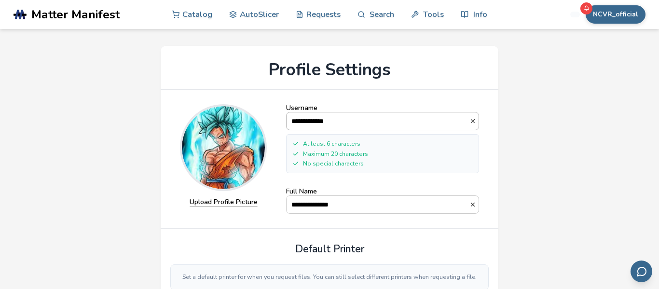
click at [368, 123] on input "**********" at bounding box center [378, 120] width 183 height 17
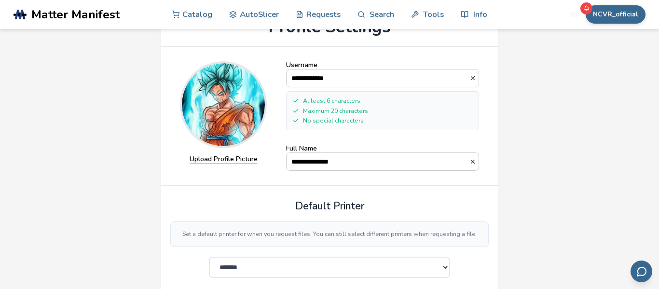
scroll to position [40, 0]
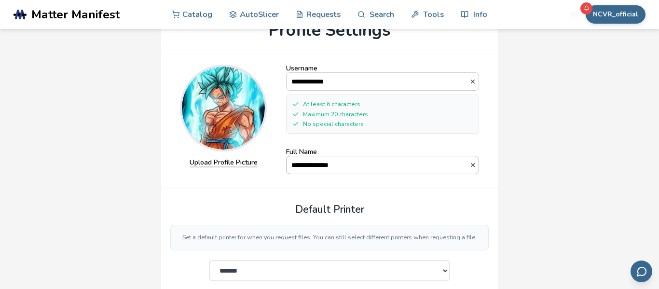
click at [384, 165] on input "**********" at bounding box center [378, 164] width 183 height 17
click at [339, 87] on input "**********" at bounding box center [378, 81] width 183 height 17
click at [482, 144] on div "**********" at bounding box center [329, 120] width 318 height 110
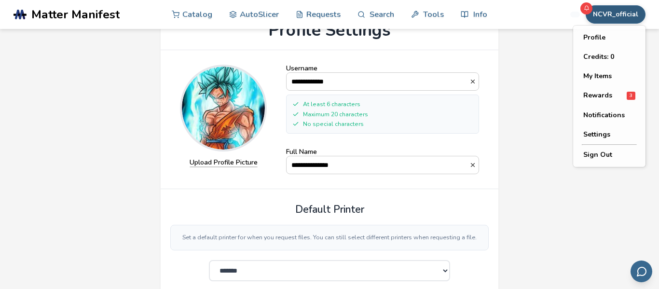
click at [603, 13] on button "NCVR_official" at bounding box center [616, 14] width 60 height 18
click at [592, 90] on button "Rewards 3" at bounding box center [609, 96] width 68 height 20
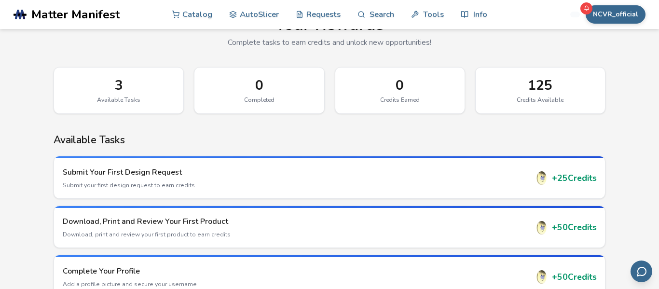
scroll to position [41, 0]
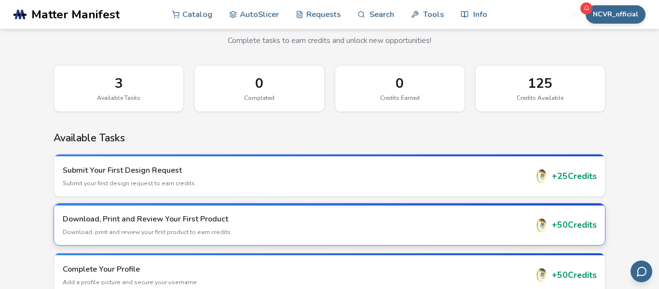
click at [216, 228] on p "Download, print and review your first product to earn credits" at bounding box center [296, 232] width 466 height 9
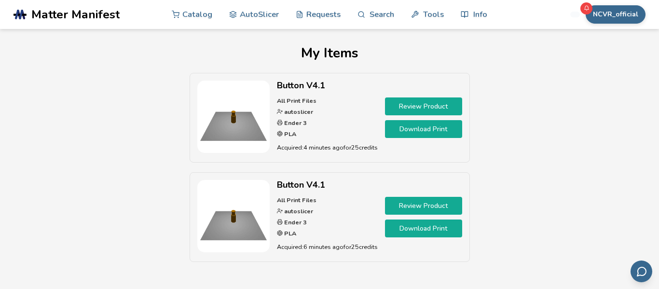
click at [408, 205] on link "Review Product" at bounding box center [423, 206] width 77 height 18
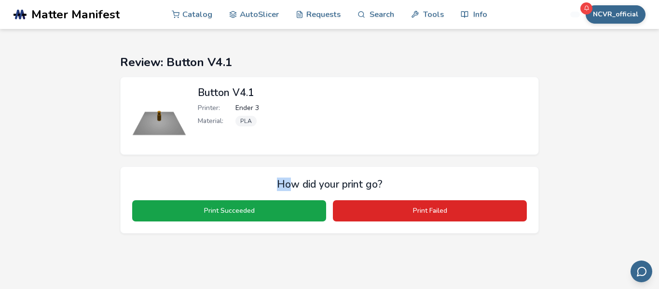
drag, startPoint x: 315, startPoint y: 145, endPoint x: 287, endPoint y: 164, distance: 33.6
click at [287, 164] on div "Review: Button V4.1 Button V4.1 Printer: Ender 3 Material: PLA How did your pri…" at bounding box center [329, 144] width 434 height 178
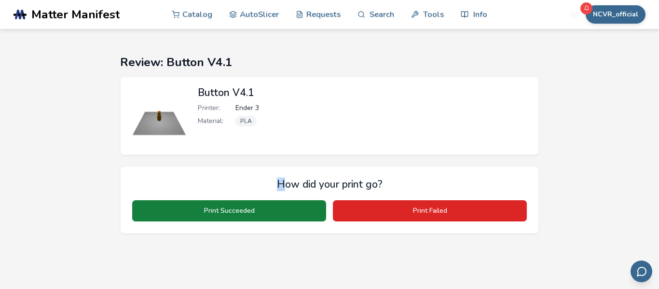
click at [264, 201] on button "Print Succeeded" at bounding box center [229, 210] width 194 height 21
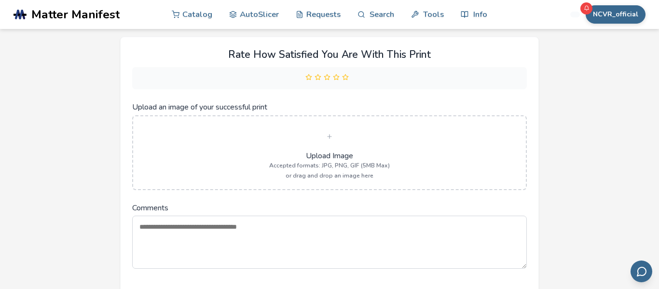
scroll to position [130, 0]
click at [235, 227] on textarea "Comments" at bounding box center [329, 241] width 395 height 53
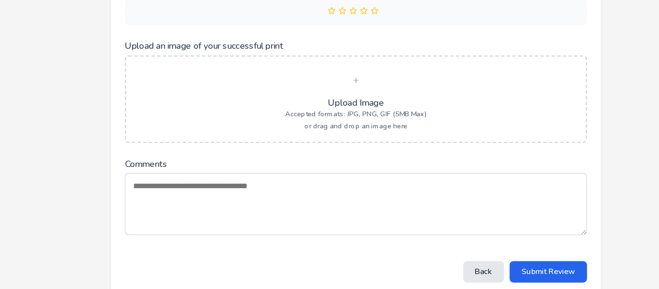
scroll to position [160, 0]
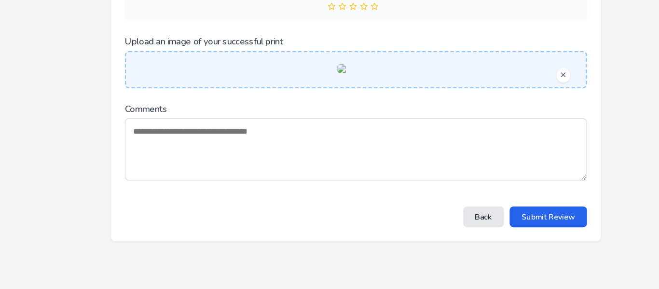
click at [313, 196] on textarea "Comments" at bounding box center [329, 169] width 395 height 53
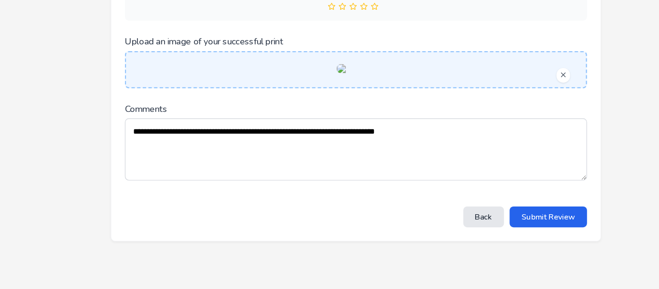
scroll to position [211, 0]
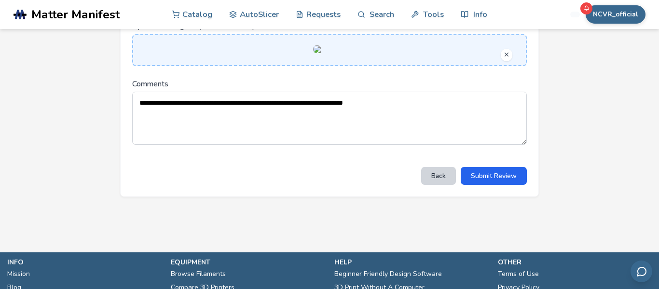
type textarea "**********"
click at [490, 185] on button "Submit Review" at bounding box center [494, 176] width 66 height 18
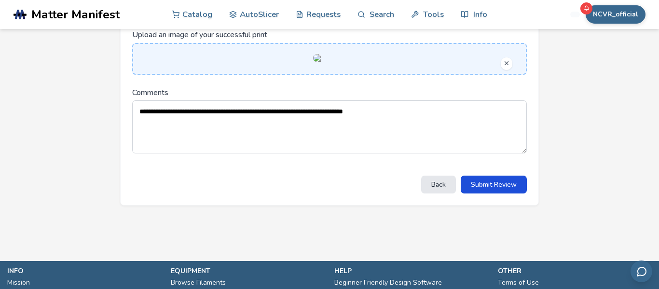
click at [498, 193] on button "Submit Review" at bounding box center [494, 185] width 66 height 18
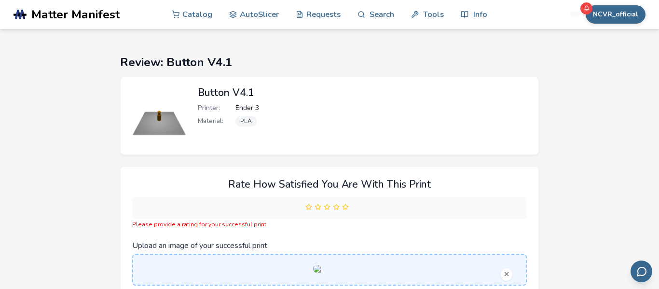
scroll to position [0, 0]
click at [345, 200] on div at bounding box center [329, 207] width 395 height 22
click at [345, 207] on polygon at bounding box center [345, 207] width 6 height 6
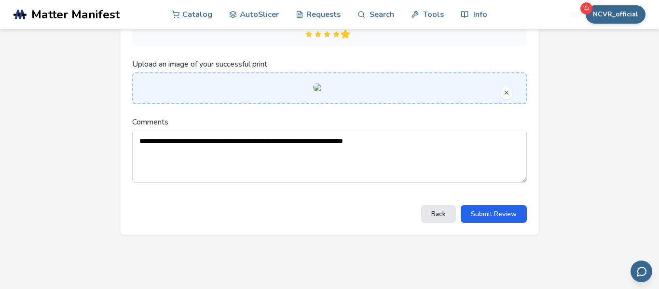
scroll to position [184, 0]
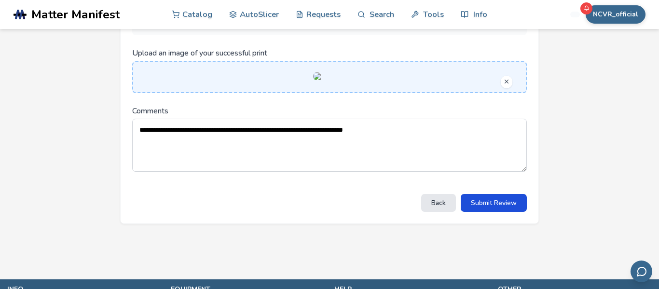
click at [482, 212] on button "Submit Review" at bounding box center [494, 203] width 66 height 18
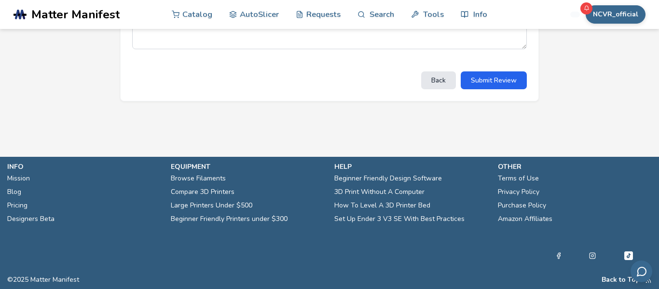
scroll to position [301, 0]
click at [482, 89] on button "Submit Review" at bounding box center [494, 80] width 66 height 18
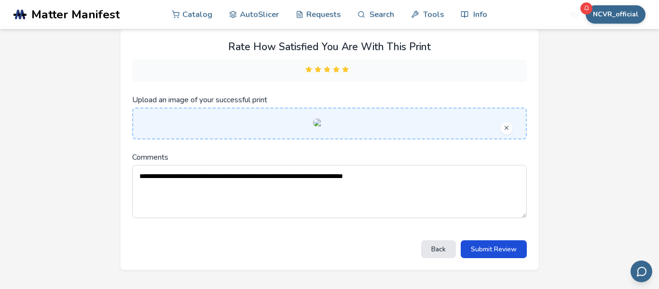
scroll to position [90, 0]
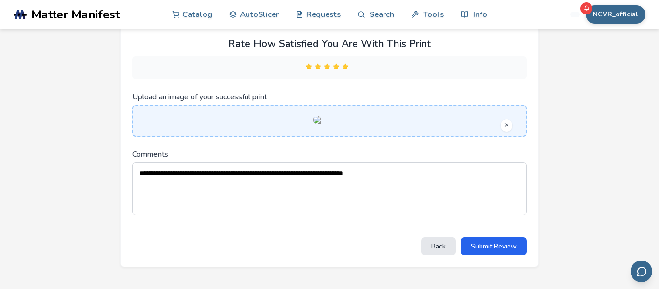
click at [400, 215] on textarea "**********" at bounding box center [329, 188] width 395 height 53
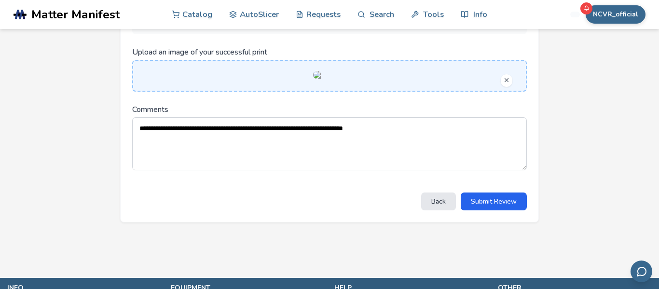
scroll to position [137, 0]
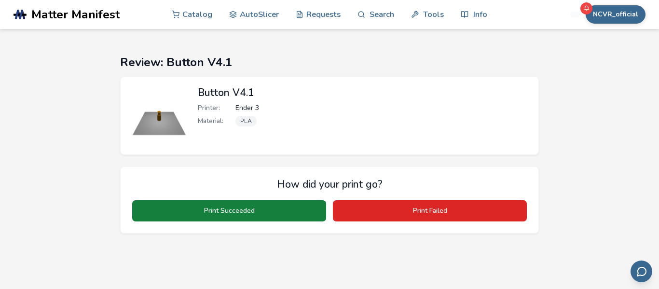
click at [249, 213] on button "Print Succeeded" at bounding box center [229, 210] width 194 height 21
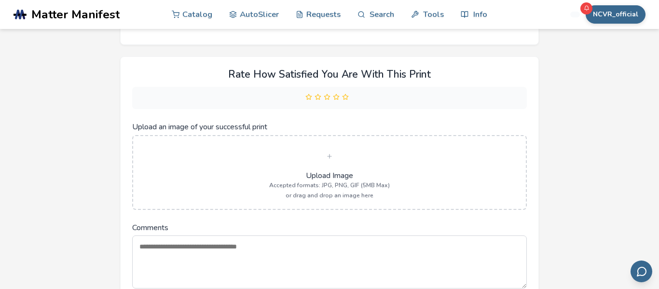
scroll to position [115, 0]
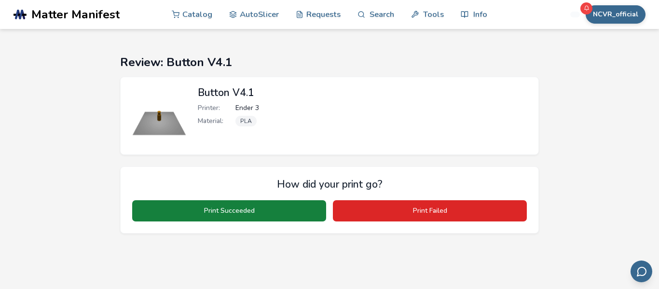
click at [311, 212] on button "Print Succeeded" at bounding box center [229, 210] width 194 height 21
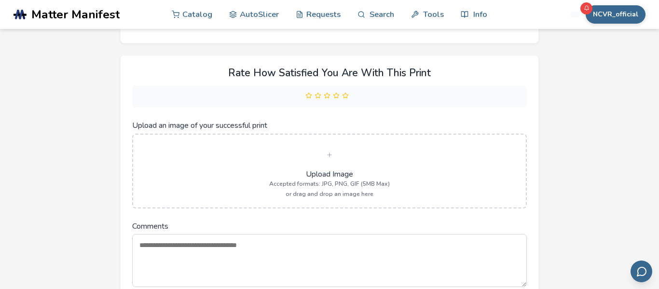
scroll to position [114, 0]
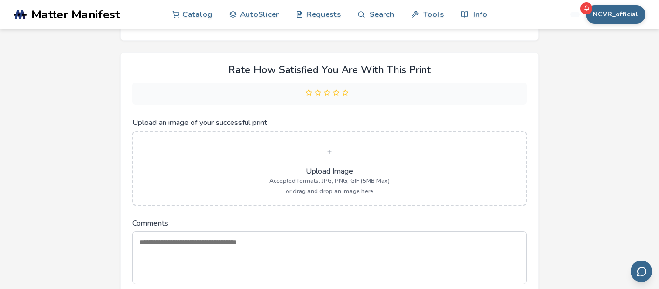
click at [326, 266] on textarea "Comments" at bounding box center [329, 257] width 395 height 53
paste textarea "**********"
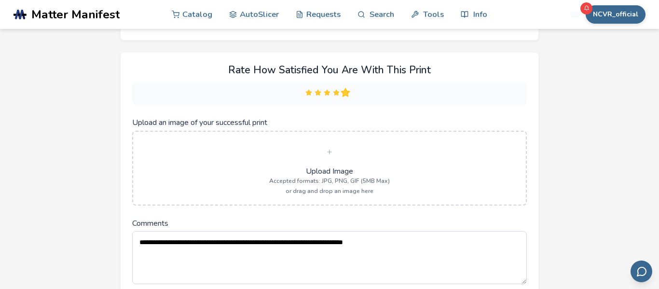
type textarea "**********"
click at [342, 94] on icon at bounding box center [345, 92] width 7 height 7
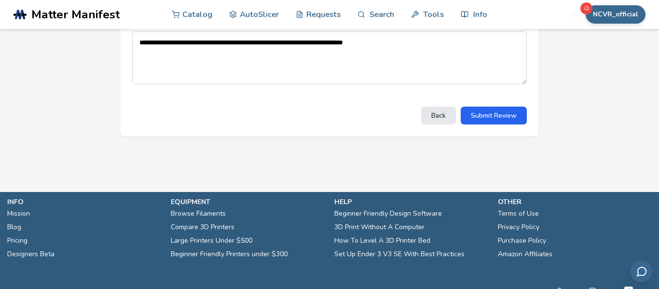
scroll to position [275, 0]
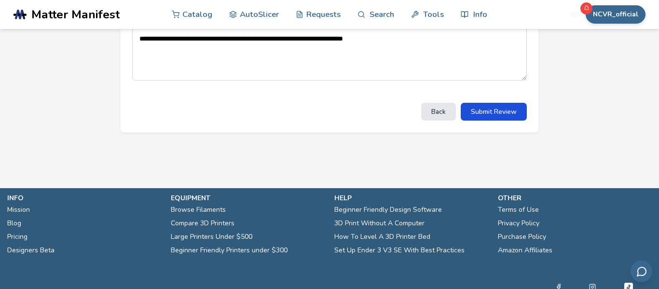
click at [474, 121] on button "Submit Review" at bounding box center [494, 112] width 66 height 18
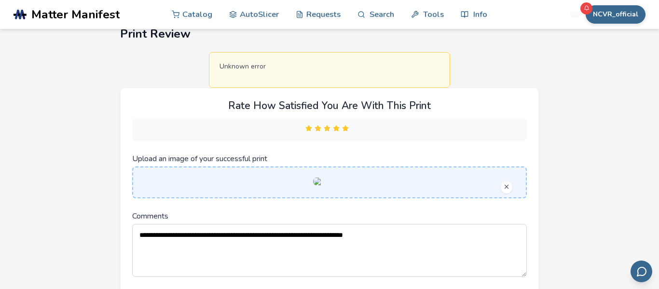
scroll to position [0, 0]
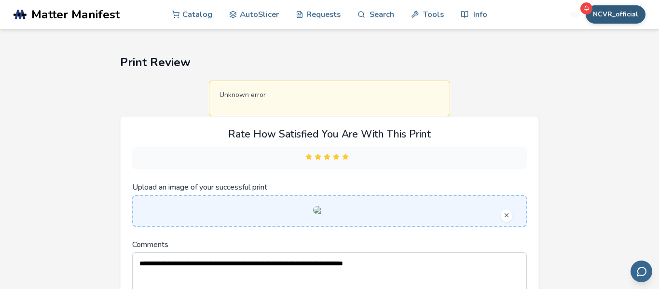
click at [610, 18] on button "NCVR_official" at bounding box center [616, 14] width 60 height 18
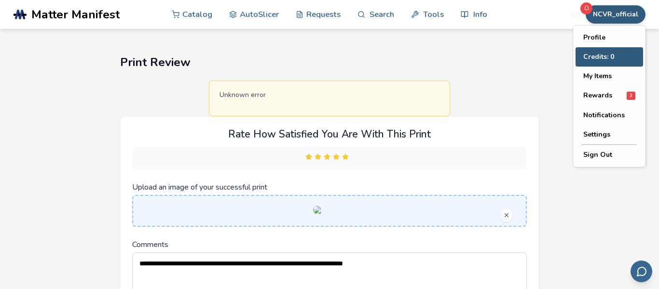
click at [608, 58] on button "Credits: 0" at bounding box center [609, 56] width 68 height 19
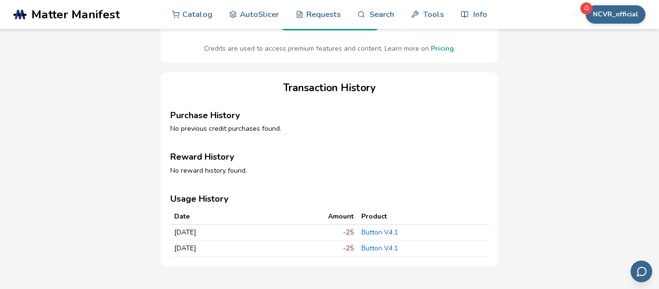
scroll to position [184, 0]
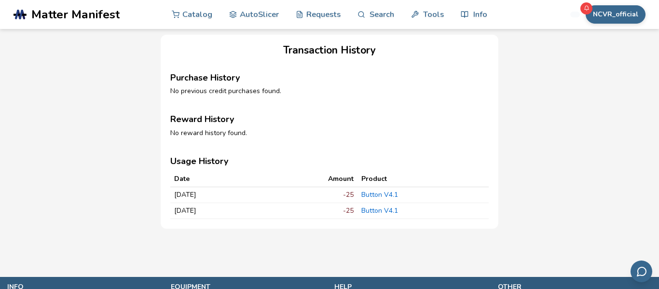
click at [397, 199] on link "Button V4.1" at bounding box center [379, 194] width 37 height 9
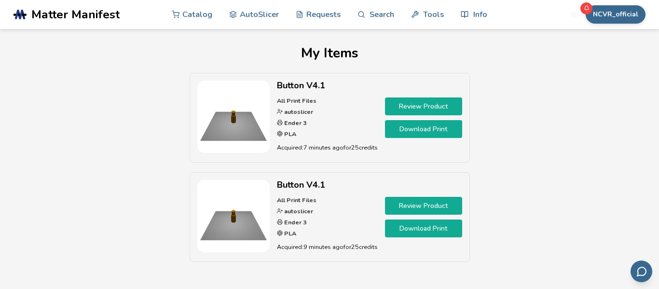
click at [585, 10] on icon at bounding box center [587, 8] width 6 height 6
click at [592, 13] on div at bounding box center [586, 8] width 12 height 12
click at [603, 15] on button "NCVR_official" at bounding box center [616, 14] width 60 height 18
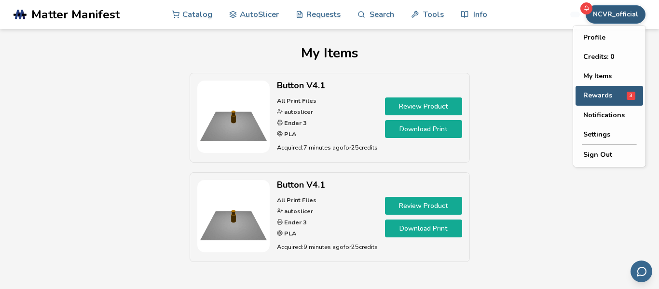
click at [590, 96] on span "Rewards" at bounding box center [597, 96] width 29 height 8
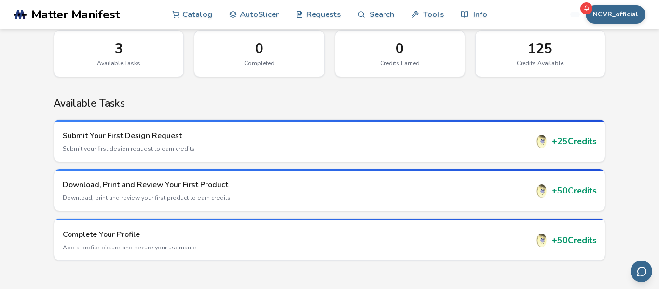
scroll to position [76, 0]
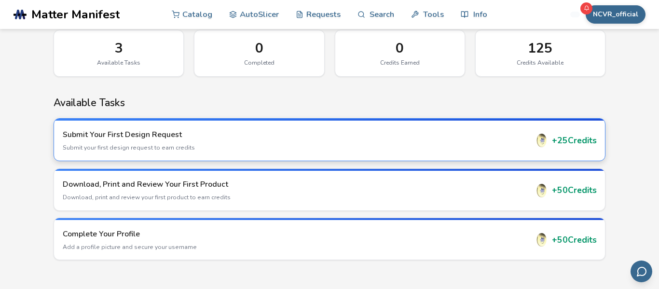
click at [452, 144] on p "Submit your first design request to earn credits" at bounding box center [296, 147] width 466 height 9
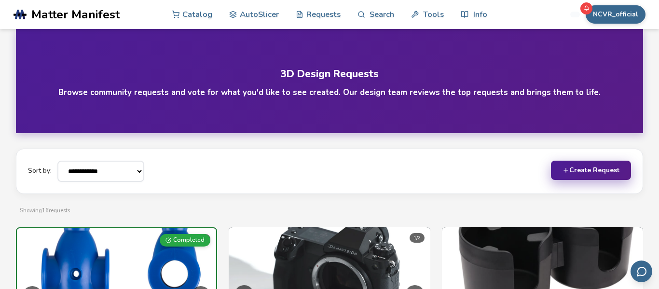
click at [591, 168] on button "Create Request" at bounding box center [591, 170] width 80 height 19
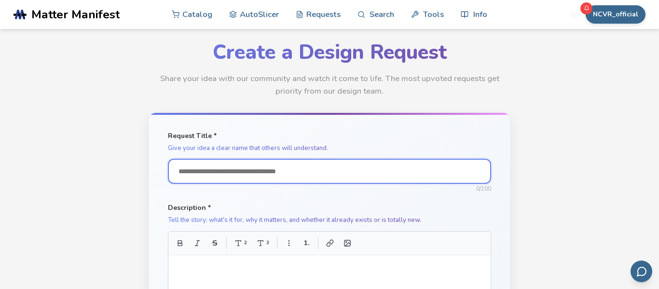
click at [368, 168] on input "Request Title *" at bounding box center [329, 171] width 323 height 25
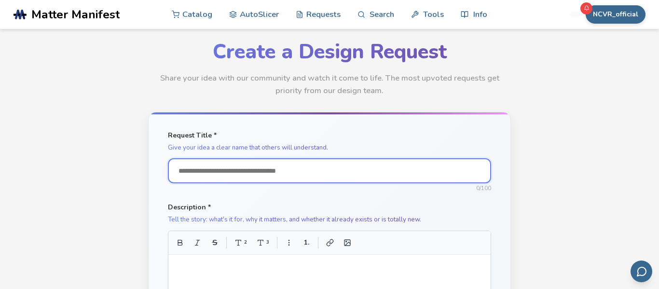
type input "*"
type input "**********"
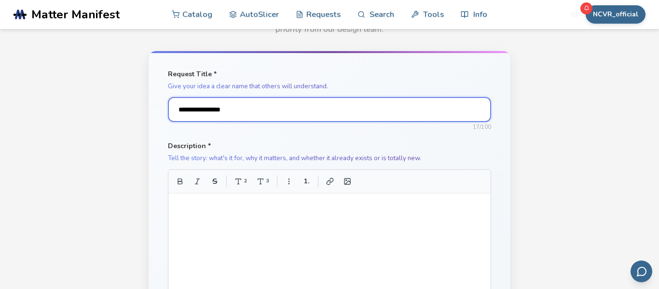
scroll to position [72, 0]
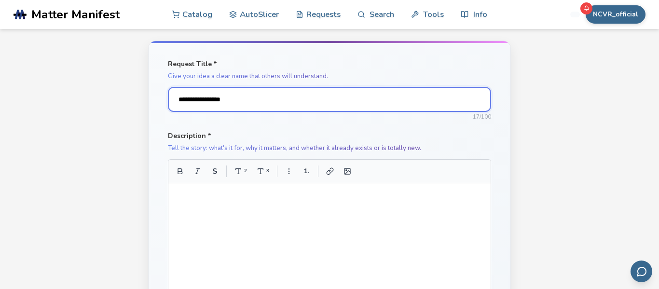
type input "**********"
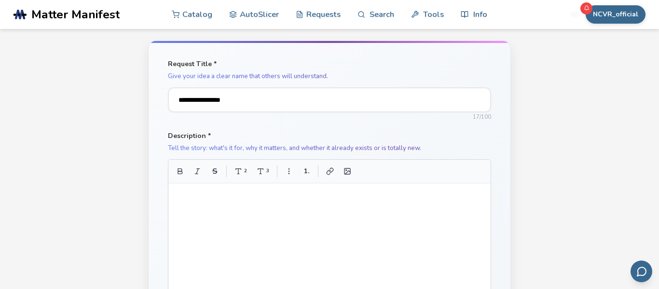
click at [319, 210] on div at bounding box center [329, 239] width 307 height 96
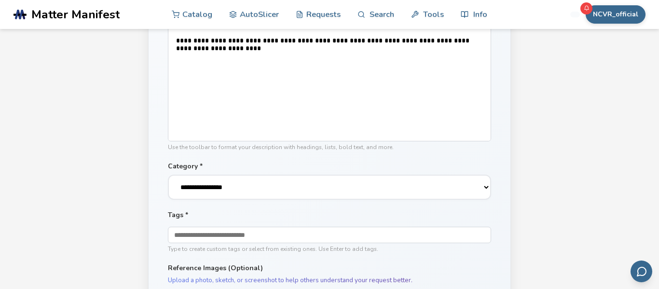
scroll to position [233, 0]
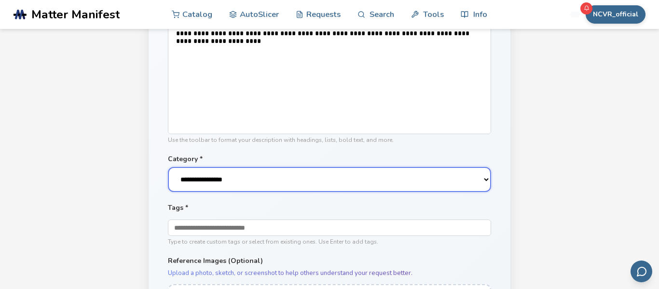
click at [249, 184] on select "**********" at bounding box center [329, 179] width 323 height 25
select select "**********"
click at [168, 167] on select "**********" at bounding box center [329, 179] width 323 height 25
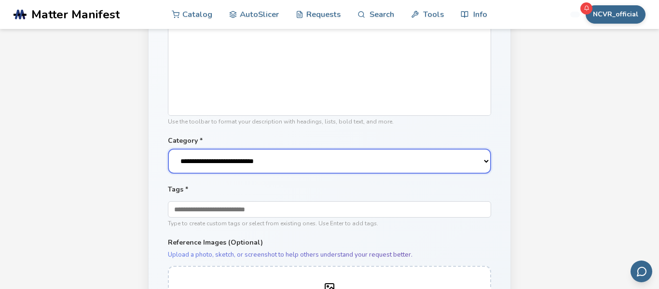
scroll to position [254, 0]
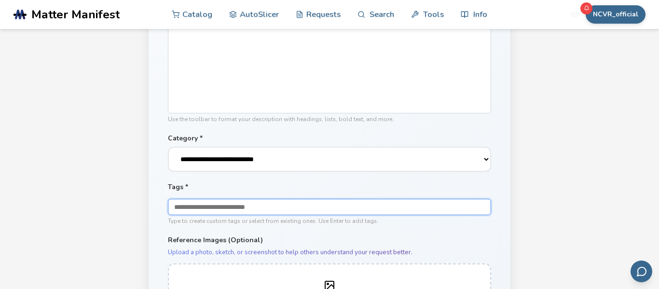
click at [253, 210] on input "text" at bounding box center [329, 207] width 323 height 16
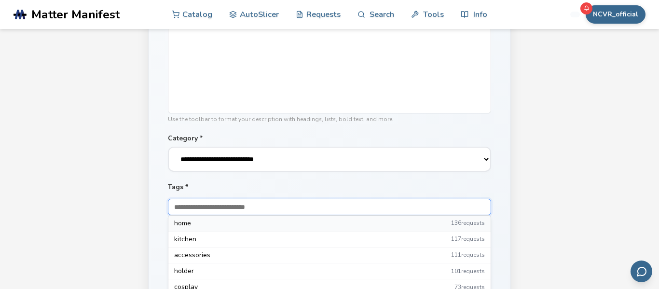
scroll to position [0, 0]
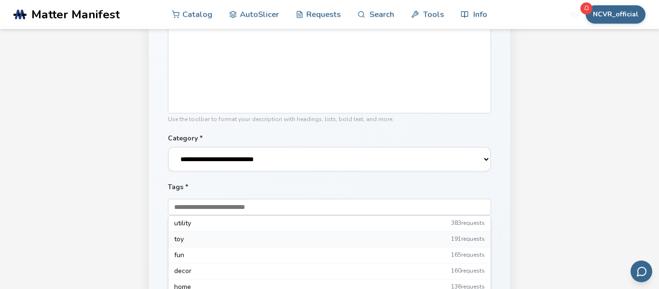
click at [257, 242] on div "toy 191 requests" at bounding box center [329, 240] width 322 height 16
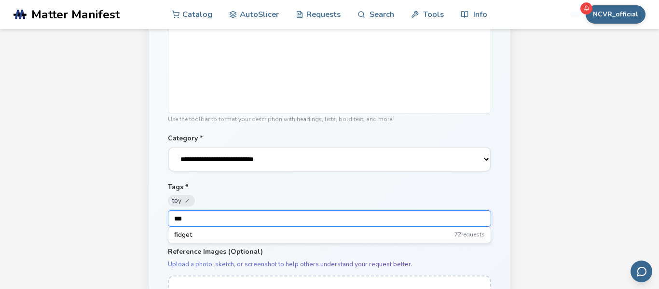
type input "***"
click at [335, 247] on form "**********" at bounding box center [329, 135] width 363 height 555
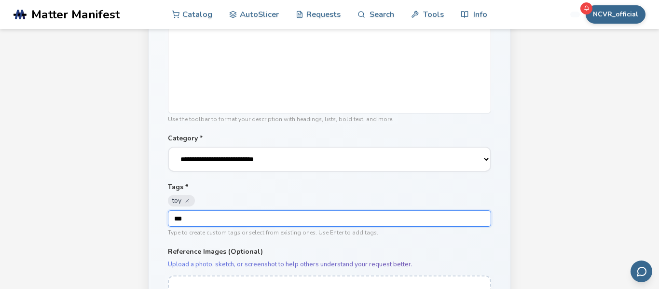
click at [321, 226] on input "***" at bounding box center [329, 218] width 323 height 16
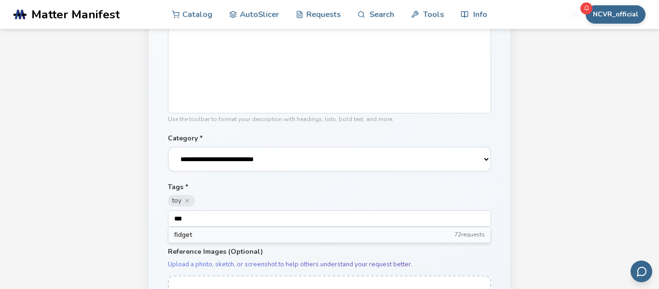
click at [321, 239] on div "fidget 72 requests" at bounding box center [329, 234] width 322 height 15
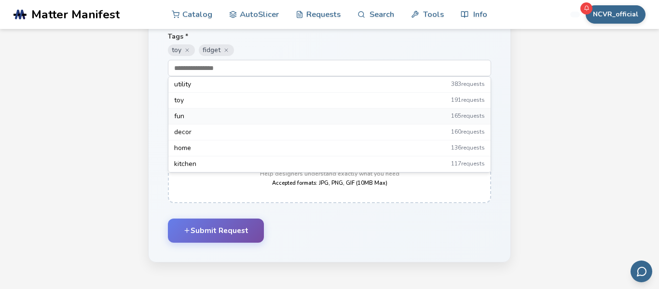
click at [238, 119] on div "fun 165 requests" at bounding box center [329, 117] width 322 height 16
click at [293, 240] on div "Submit Request" at bounding box center [329, 231] width 323 height 24
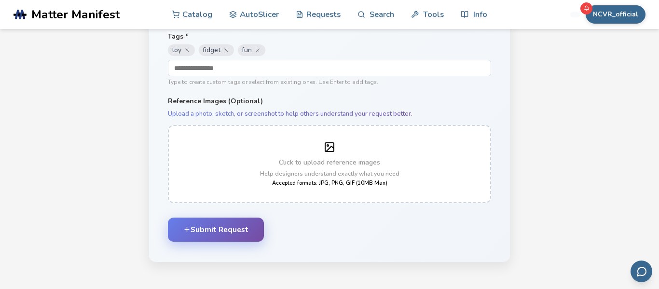
click at [245, 237] on button "Submit Request" at bounding box center [216, 230] width 96 height 24
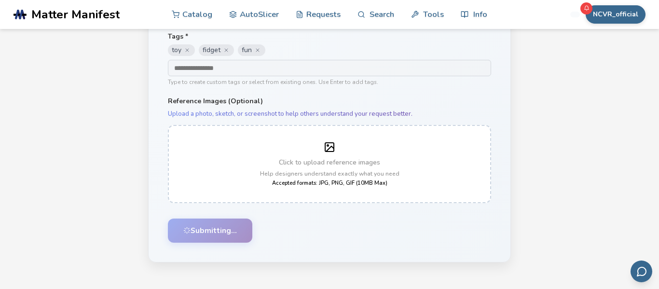
select select
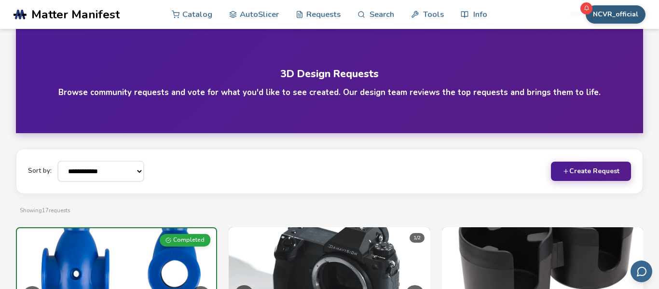
click at [612, 16] on button "NCVR_official" at bounding box center [616, 14] width 60 height 18
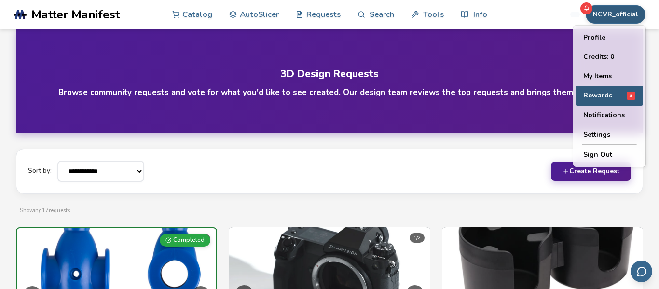
click at [603, 90] on button "Rewards 3" at bounding box center [609, 96] width 68 height 20
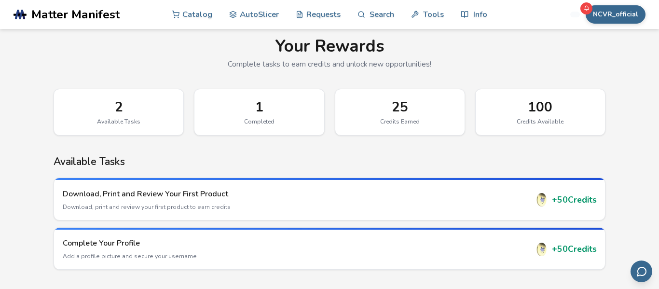
scroll to position [16, 0]
click at [249, 9] on link "AutoSlicer" at bounding box center [254, 14] width 50 height 29
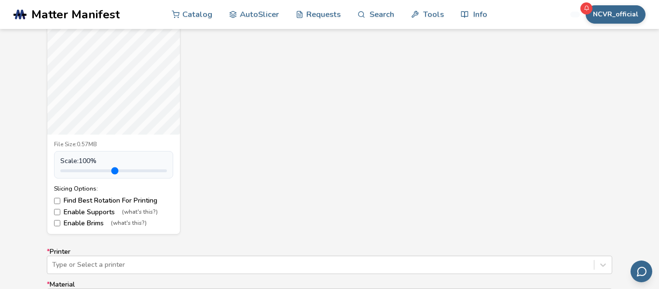
scroll to position [412, 0]
click at [93, 224] on label "Enable Brims (what's this?)" at bounding box center [113, 224] width 119 height 8
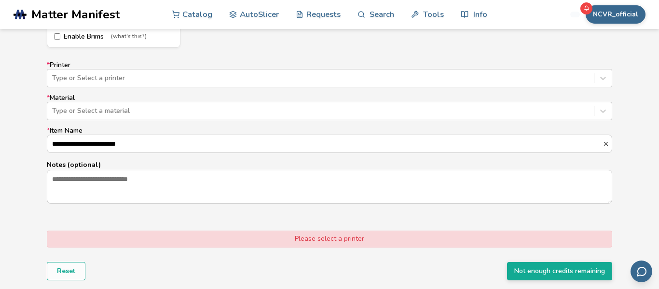
scroll to position [601, 0]
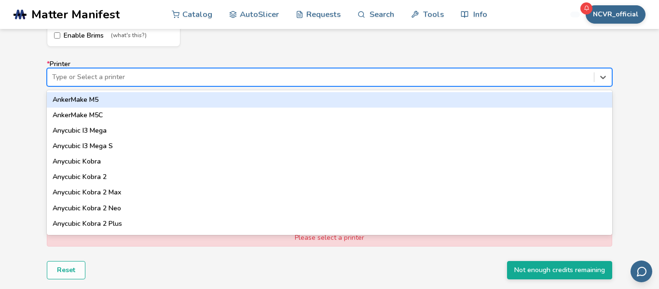
click at [293, 69] on div "Type or Select a printer" at bounding box center [329, 77] width 565 height 18
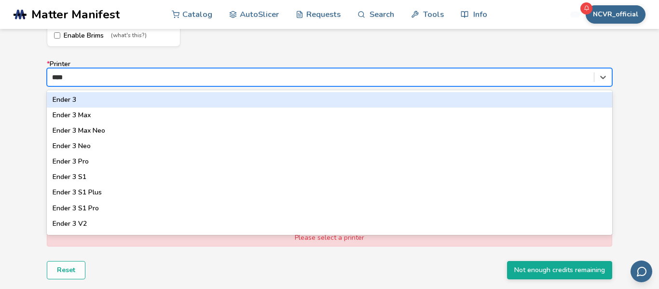
type input "*****"
click at [199, 100] on div "Ender 3" at bounding box center [329, 99] width 565 height 15
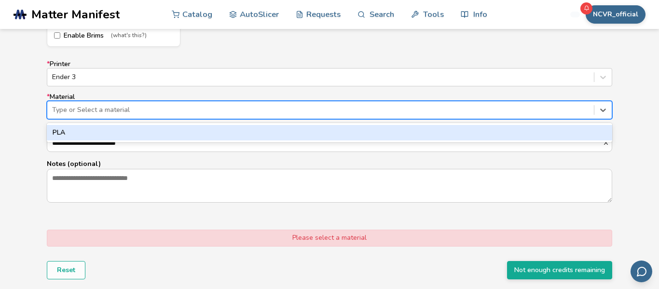
click at [196, 110] on div at bounding box center [320, 110] width 537 height 10
click at [171, 128] on div "PLA" at bounding box center [329, 132] width 565 height 15
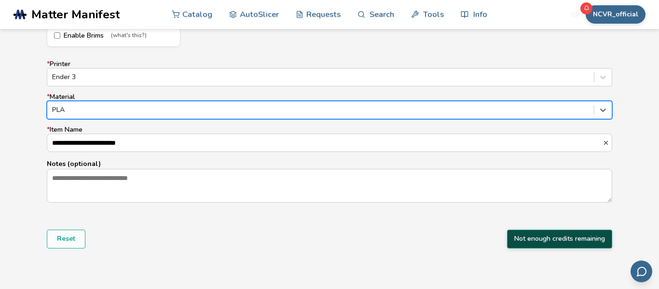
click at [528, 231] on button "Not enough credits remaining" at bounding box center [559, 239] width 105 height 18
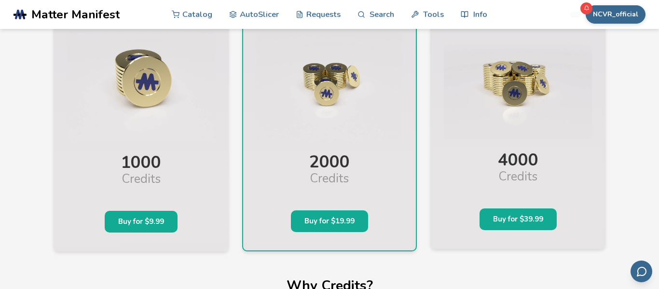
scroll to position [59, 0]
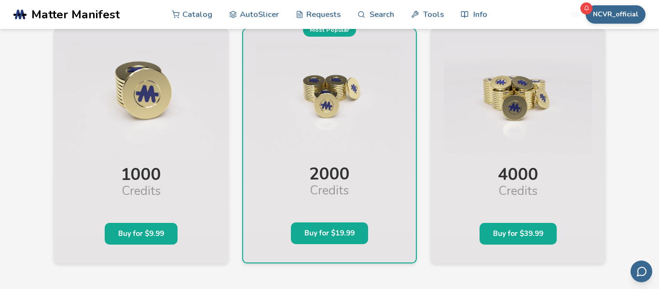
click at [624, 4] on div "NCVR_official Catalog AutoSlicer Requests Search Tools Info Catalog AutoSlicer …" at bounding box center [573, 14] width 145 height 29
click at [623, 6] on button "NCVR_official" at bounding box center [616, 14] width 60 height 18
click at [551, 18] on div "NCVR_official Catalog AutoSlicer Requests Search Tools Info Catalog AutoSlicer …" at bounding box center [573, 14] width 145 height 29
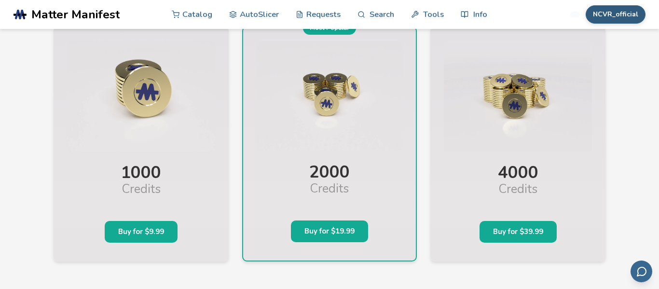
click at [616, 14] on button "NCVR_official" at bounding box center [616, 14] width 60 height 18
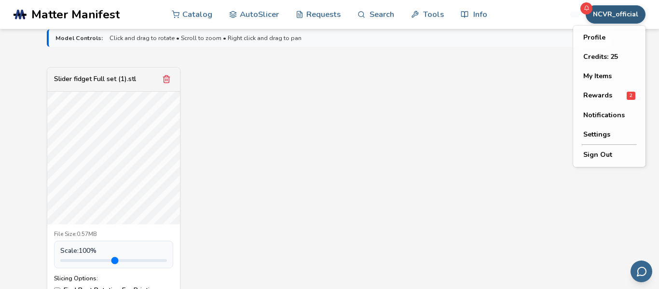
scroll to position [363, 0]
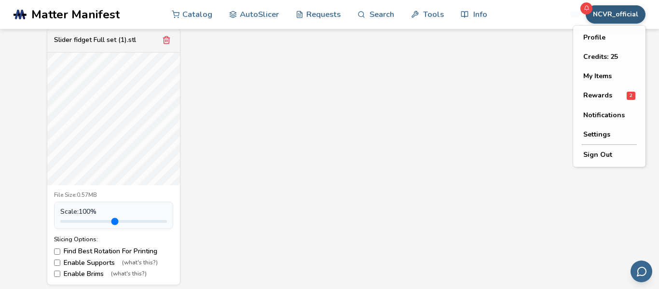
click at [92, 274] on label "Enable Brims (what's this?)" at bounding box center [113, 274] width 119 height 8
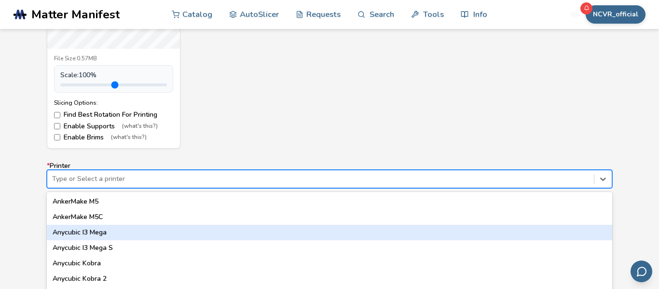
scroll to position [551, 0]
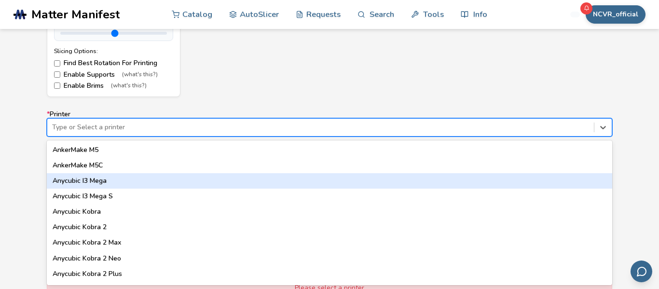
click at [166, 137] on div "64 results available. Use Up and Down to choose options, press Enter to select …" at bounding box center [329, 127] width 565 height 18
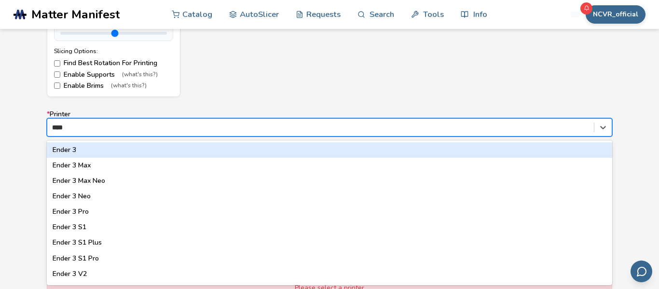
type input "*****"
click at [110, 151] on div "Ender 3" at bounding box center [329, 149] width 565 height 15
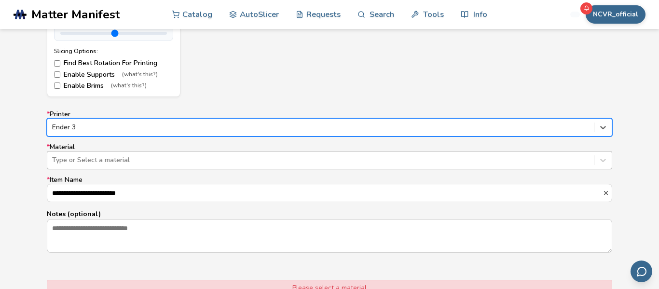
click at [134, 163] on div at bounding box center [320, 160] width 537 height 10
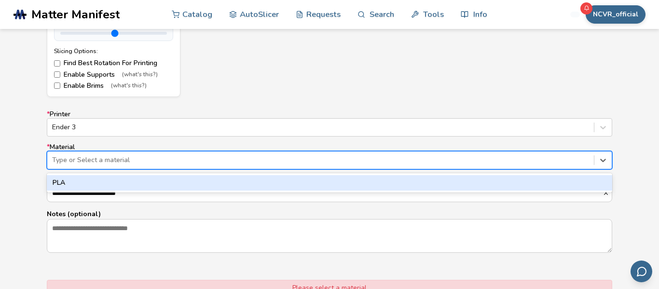
click at [133, 179] on div "PLA" at bounding box center [329, 182] width 565 height 15
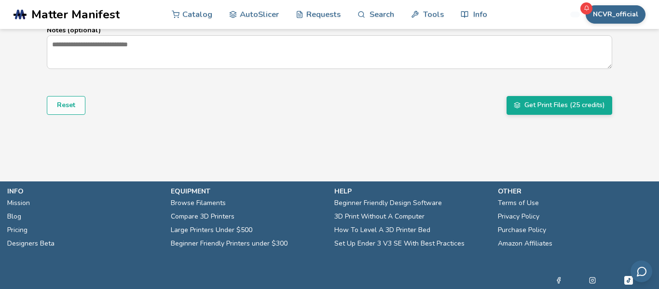
scroll to position [737, 0]
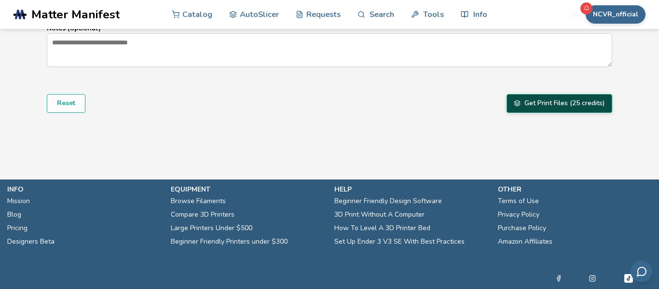
click at [564, 105] on button "Get Print Files (25 credits)" at bounding box center [560, 103] width 106 height 18
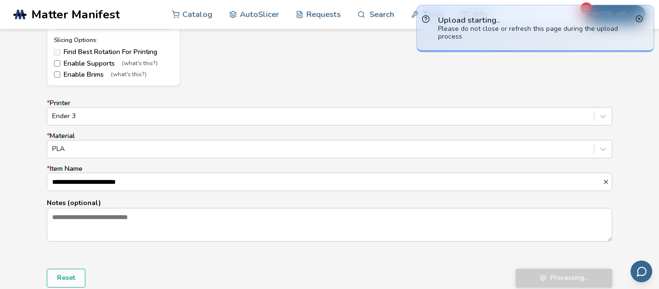
scroll to position [560, 0]
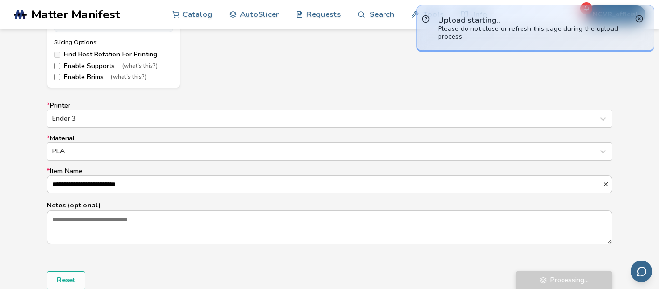
click at [90, 67] on label "Enable Supports (what's this?)" at bounding box center [113, 66] width 119 height 8
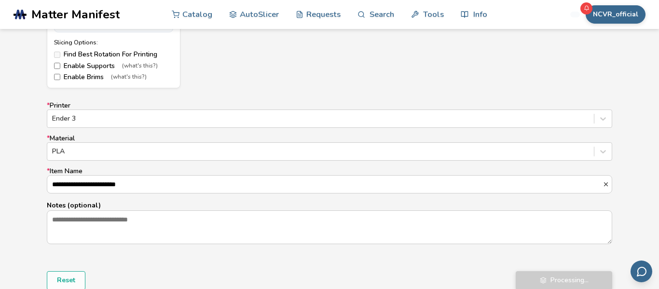
click at [90, 67] on label "Enable Supports (what's this?)" at bounding box center [113, 66] width 119 height 8
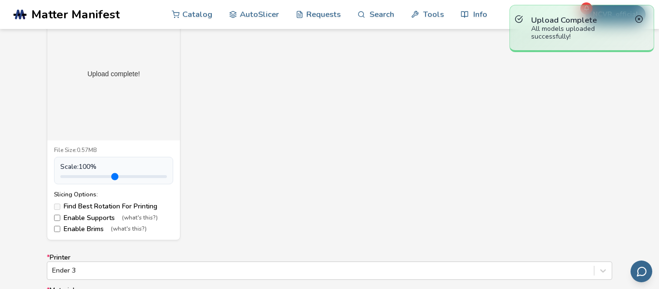
scroll to position [405, 0]
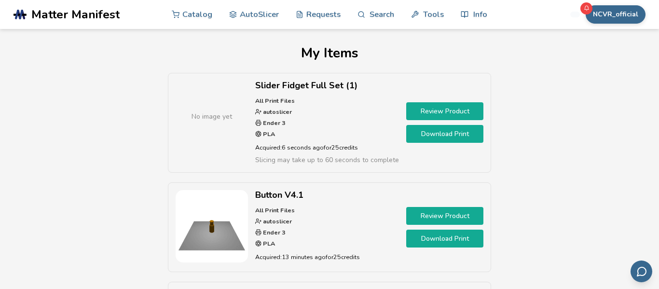
click at [434, 134] on link "Download Print" at bounding box center [444, 134] width 77 height 18
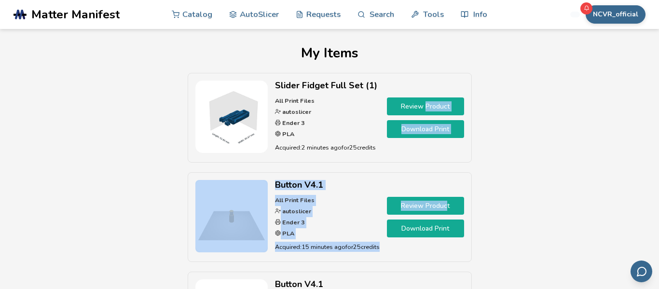
drag, startPoint x: 0, startPoint y: 0, endPoint x: 426, endPoint y: 115, distance: 441.7
click at [426, 115] on div "Slider Fidget Full Set (1) All Print Files autoslicer Ender 3 PLA Acquired: 2 m…" at bounding box center [330, 222] width 284 height 298
click at [500, 131] on div "Slider Fidget Full Set (1) All Print Files autoslicer Ender 3 PLA Acquired: 2 m…" at bounding box center [330, 222] width 632 height 298
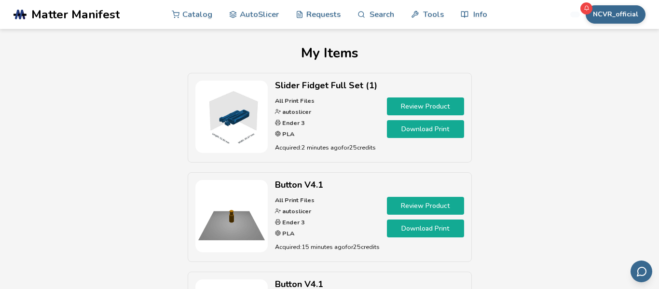
click at [445, 124] on link "Download Print" at bounding box center [425, 129] width 77 height 18
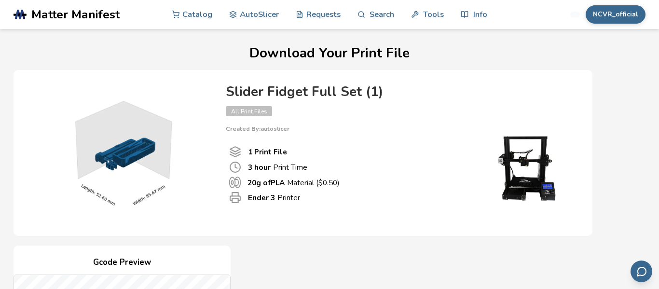
scroll to position [395, 0]
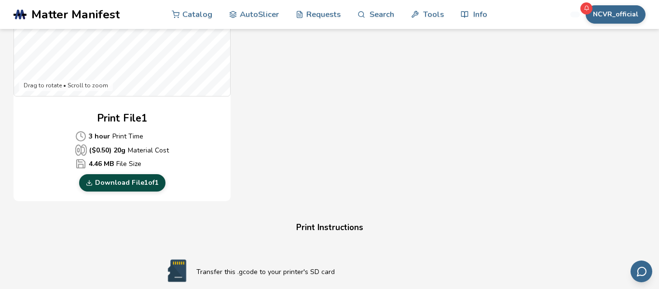
click at [123, 185] on link "Download File 1 of 1" at bounding box center [122, 182] width 86 height 17
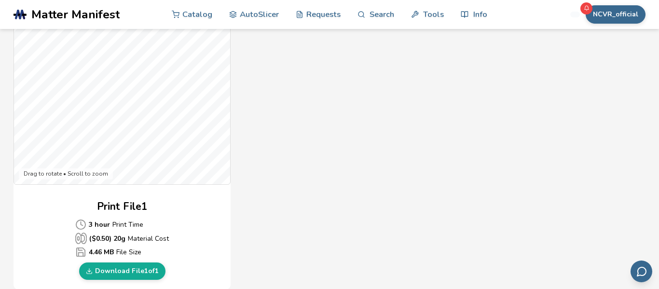
scroll to position [311, 0]
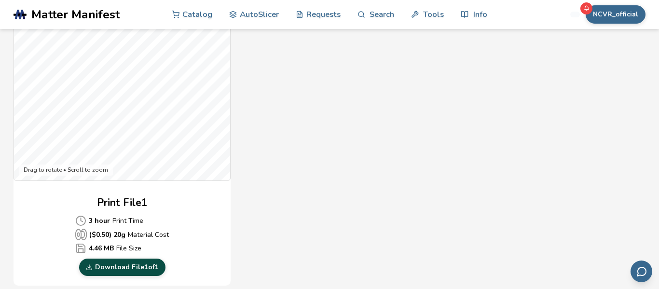
click at [127, 270] on link "Download File 1 of 1" at bounding box center [122, 267] width 86 height 17
click at [127, 265] on link "Download File 1 of 1" at bounding box center [122, 267] width 86 height 17
click at [127, 278] on div "Gcode Preview Drag to rotate • Scroll to zoom Print File 1 3 hour Print Time ($…" at bounding box center [122, 110] width 217 height 351
click at [140, 264] on link "Download File 1 of 1" at bounding box center [122, 267] width 86 height 17
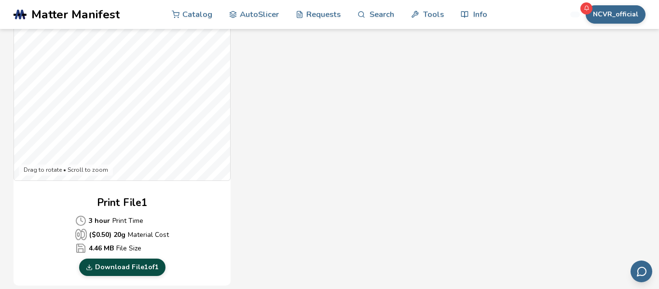
click at [140, 264] on link "Download File 1 of 1" at bounding box center [122, 267] width 86 height 17
click at [534, 182] on div "Gcode Preview Drag to rotate • Scroll to zoom Print File 1 3 hour Print Time ($…" at bounding box center [303, 110] width 579 height 351
